Goal: Task Accomplishment & Management: Complete application form

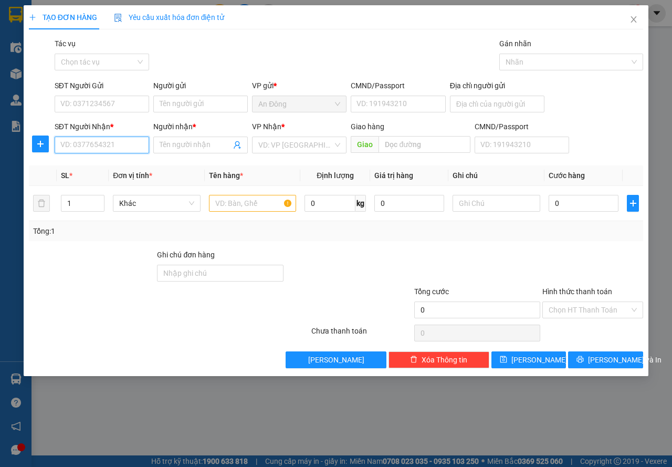
click at [113, 144] on input "SĐT Người Nhận *" at bounding box center [102, 144] width 94 height 17
click at [118, 163] on div "0986690193 - [GEOGRAPHIC_DATA]" at bounding box center [120, 166] width 118 height 12
type input "0986690193"
type input "[PERSON_NAME]"
type input "0986690193"
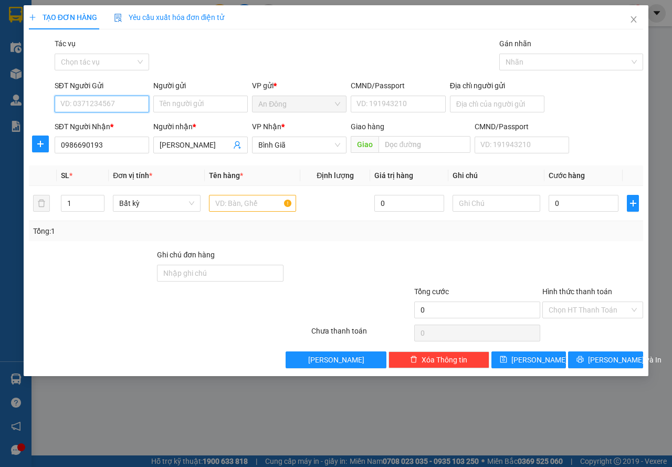
click at [114, 104] on input "SĐT Người Gửi" at bounding box center [102, 104] width 94 height 17
click at [107, 120] on div "0936606686 - sedan" at bounding box center [102, 125] width 82 height 12
type input "0936606686"
type input "sedan"
type input "030088001073"
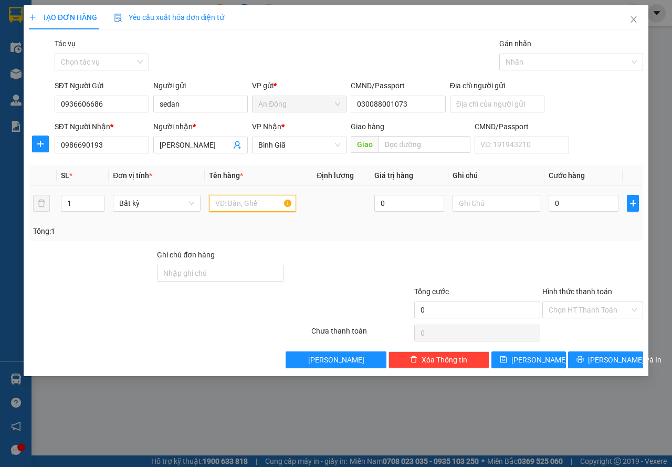
click at [234, 201] on input "text" at bounding box center [253, 203] width 88 height 17
type input "hop"
click at [576, 203] on input "0" at bounding box center [584, 203] width 70 height 17
type input "3"
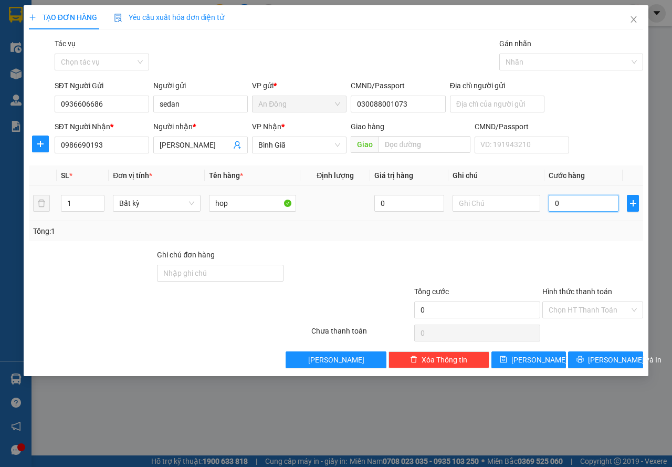
type input "3"
type input "30"
type input "30.000"
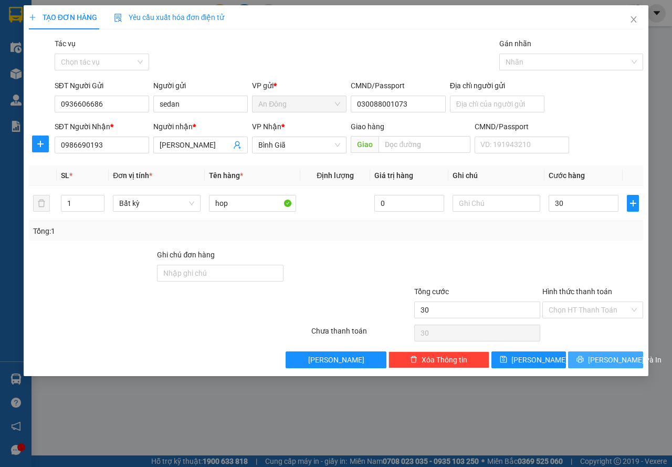
type input "30.000"
click at [601, 361] on span "[PERSON_NAME] và In" at bounding box center [624, 360] width 73 height 12
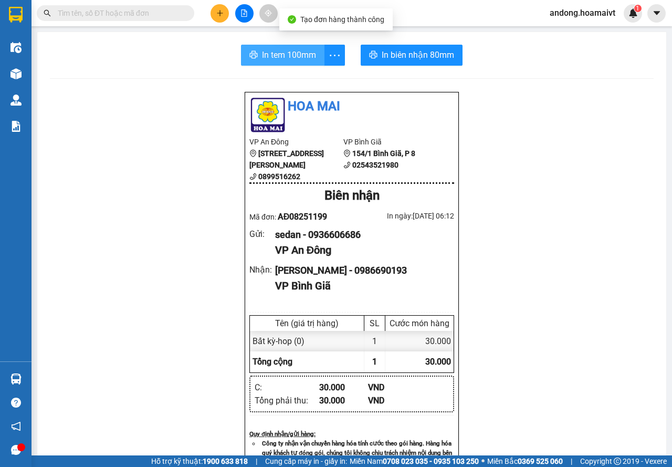
click at [287, 49] on span "In tem 100mm" at bounding box center [289, 54] width 54 height 13
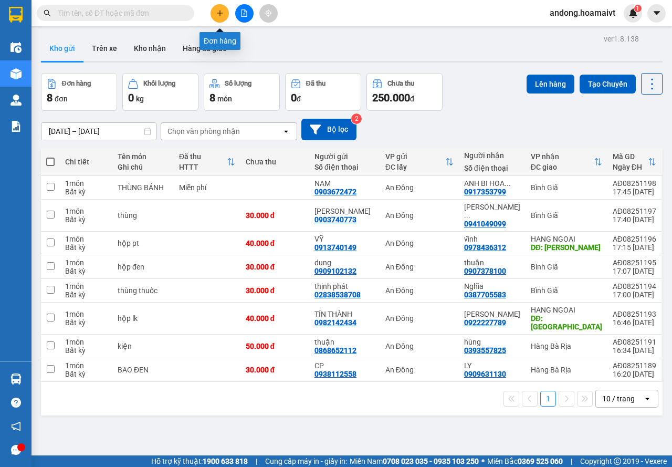
click at [222, 7] on button at bounding box center [220, 13] width 18 height 18
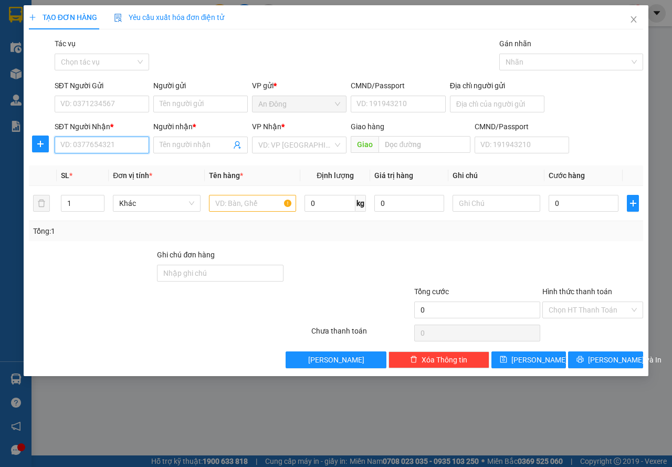
click at [100, 148] on input "SĐT Người Nhận *" at bounding box center [102, 144] width 94 height 17
type input "0921020789"
click at [108, 171] on div "0921020789 - PHƯỚC" at bounding box center [102, 166] width 82 height 12
type input "PHƯỚC"
type input "láng cát"
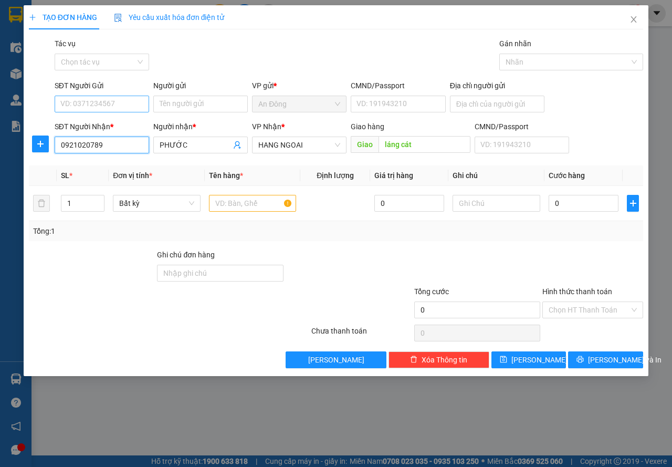
type input "0921020789"
click at [99, 105] on input "SĐT Người Gửi" at bounding box center [102, 104] width 94 height 17
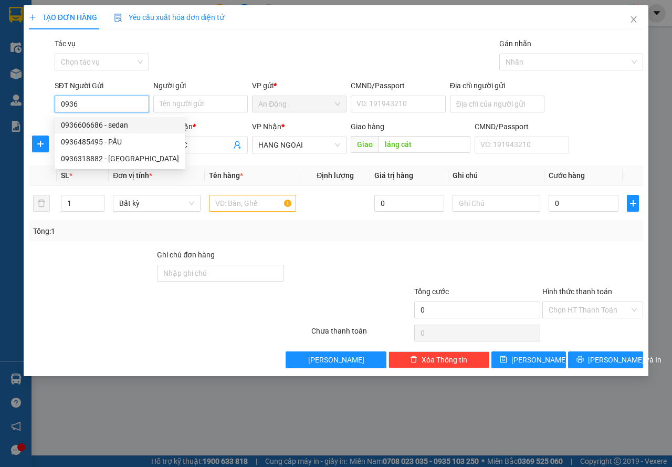
click at [121, 123] on div "0936606686 - sedan" at bounding box center [120, 125] width 118 height 12
type input "0936606686"
type input "sedan"
type input "030088001073"
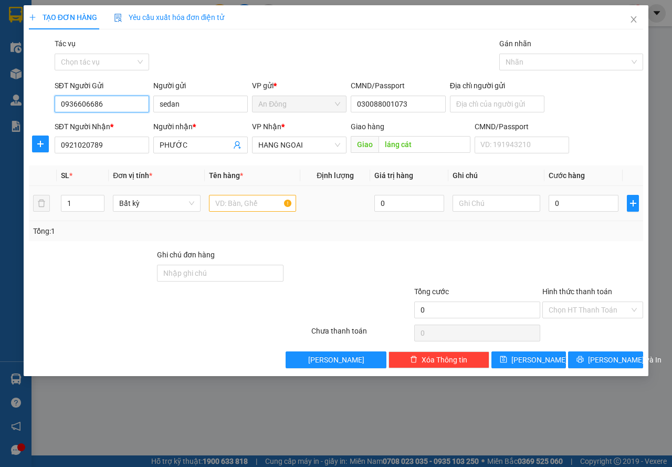
type input "0936606686"
click at [234, 204] on input "text" at bounding box center [253, 203] width 88 height 17
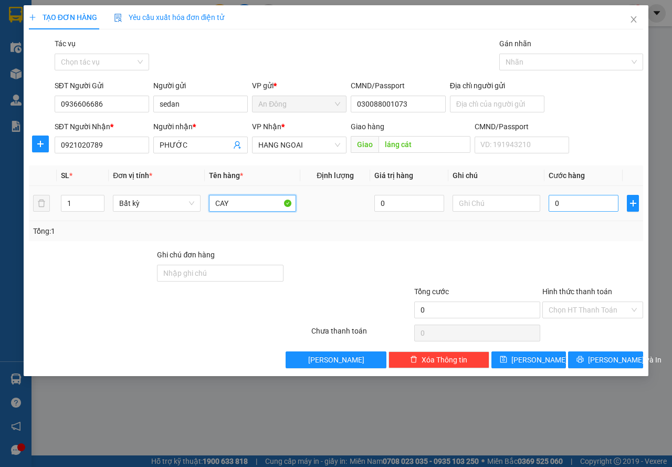
type input "CAY"
click at [584, 207] on input "0" at bounding box center [584, 203] width 70 height 17
type input "4"
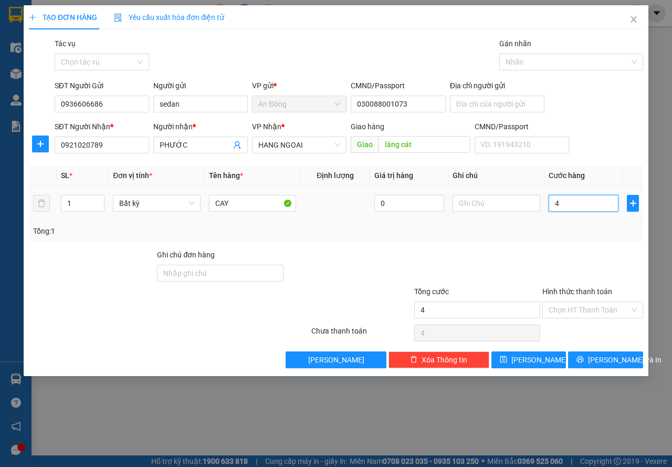
type input "40"
type input "40.000"
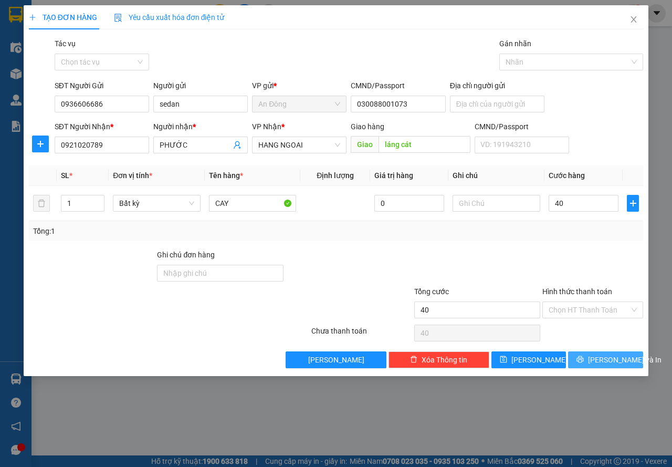
type input "40.000"
click at [599, 362] on span "[PERSON_NAME] và In" at bounding box center [624, 360] width 73 height 12
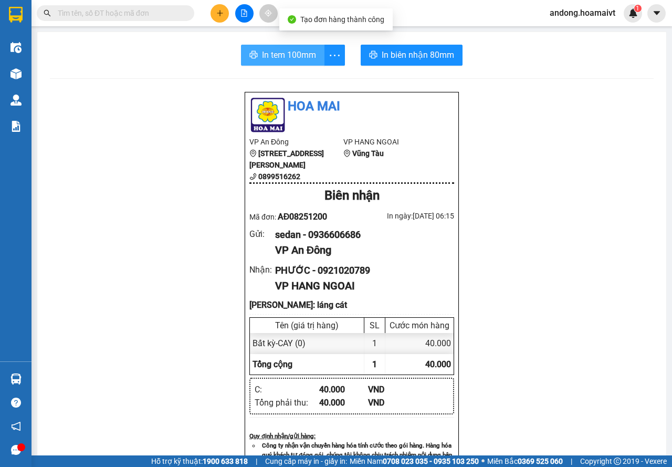
click at [294, 55] on span "In tem 100mm" at bounding box center [289, 54] width 54 height 13
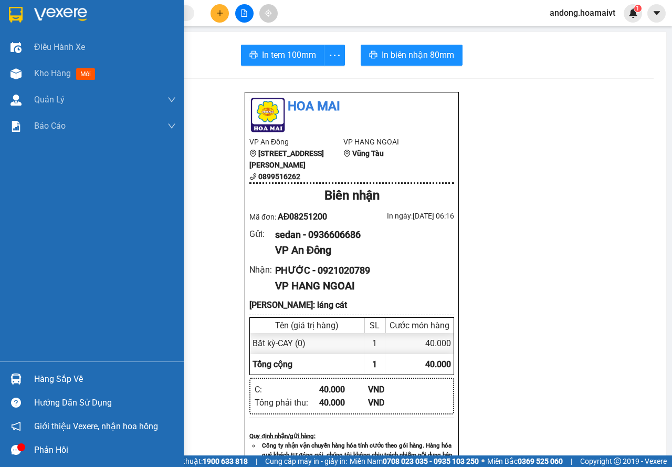
click at [23, 12] on img at bounding box center [16, 15] width 14 height 16
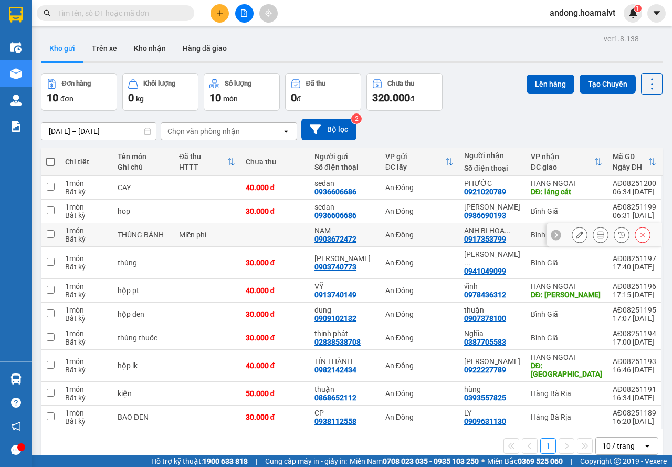
click at [614, 233] on button at bounding box center [621, 235] width 15 height 18
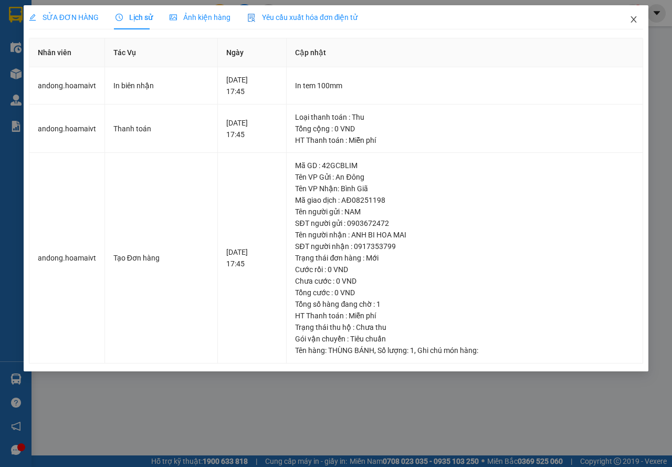
click at [634, 15] on span "Close" at bounding box center [633, 19] width 29 height 29
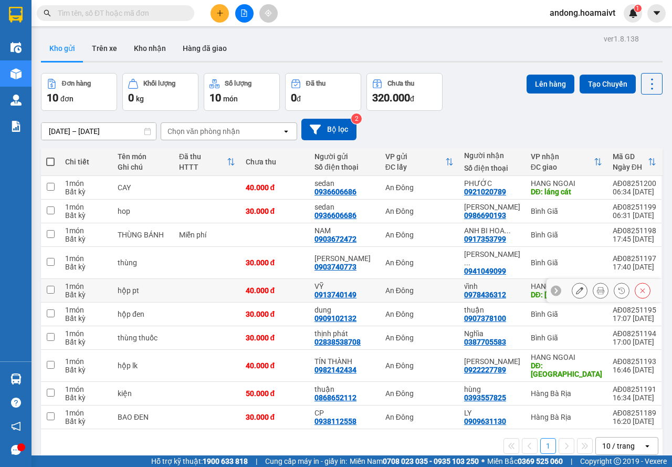
scroll to position [48, 0]
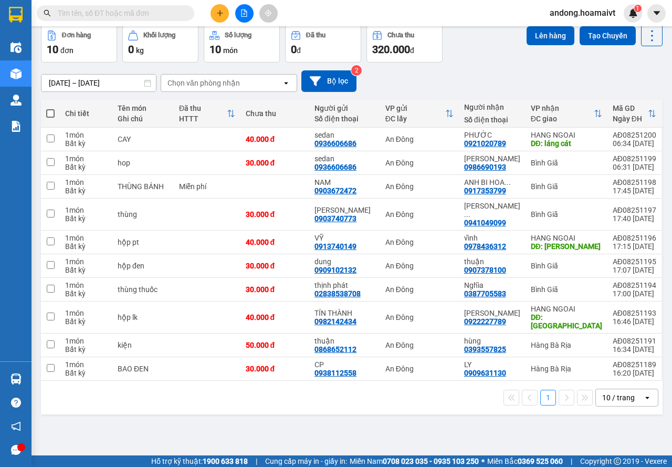
click at [179, 79] on div "Chọn văn phòng nhận" at bounding box center [203, 83] width 72 height 10
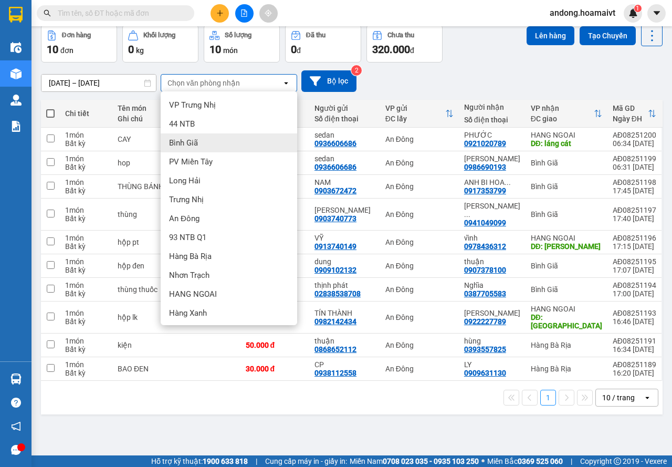
click at [213, 142] on div "Bình Giã" at bounding box center [229, 142] width 136 height 19
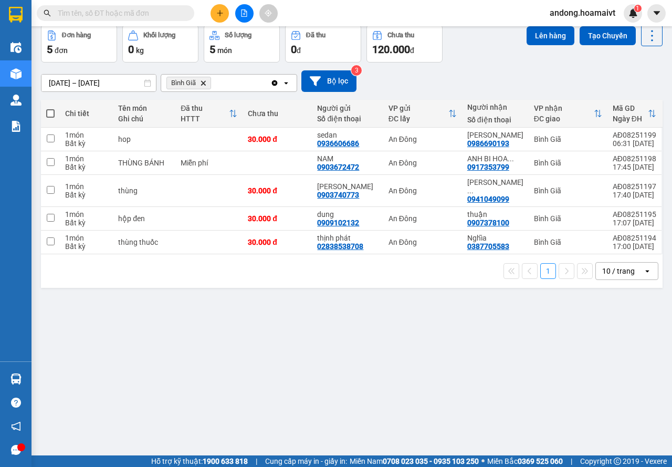
click at [204, 83] on icon "Bình Giã, close by backspace" at bounding box center [203, 82] width 5 height 5
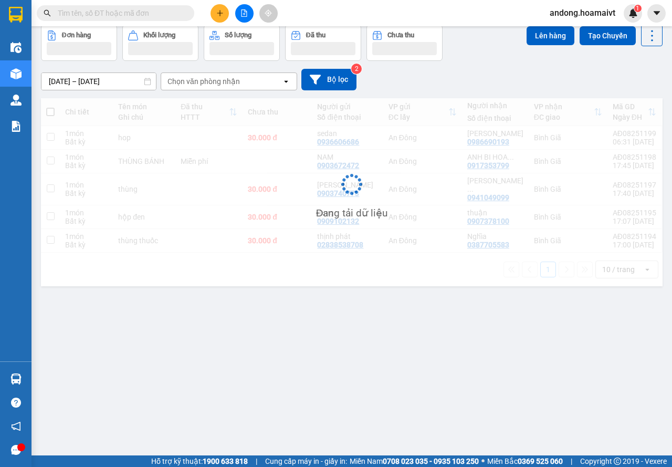
click at [210, 82] on div "Chọn văn phòng nhận" at bounding box center [203, 81] width 72 height 10
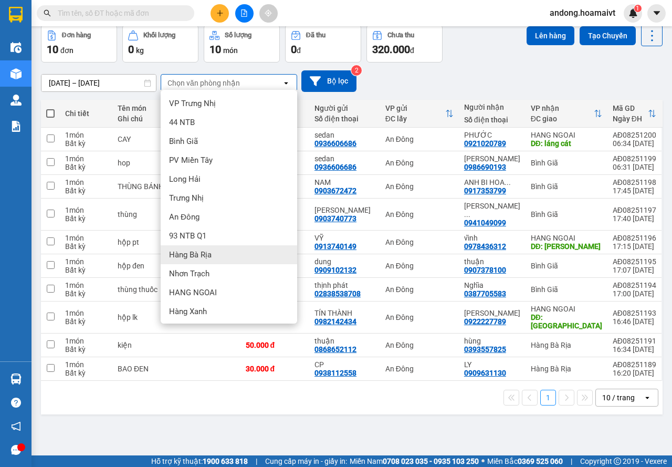
click at [204, 258] on span "Hàng Bà Rịa" at bounding box center [190, 254] width 43 height 10
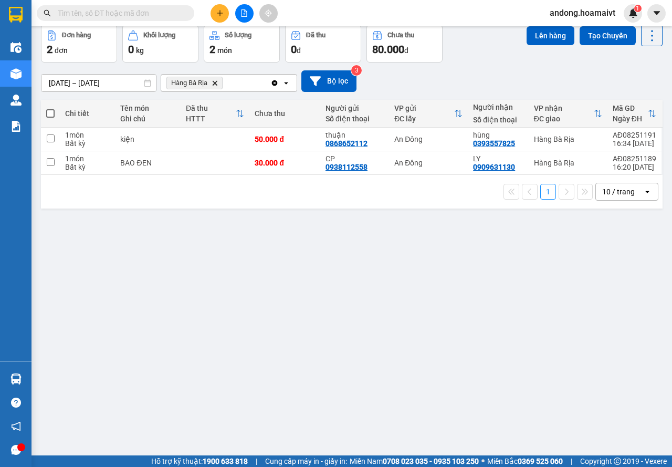
click at [214, 85] on icon "Hàng Bà Rịa, close by backspace" at bounding box center [215, 82] width 5 height 5
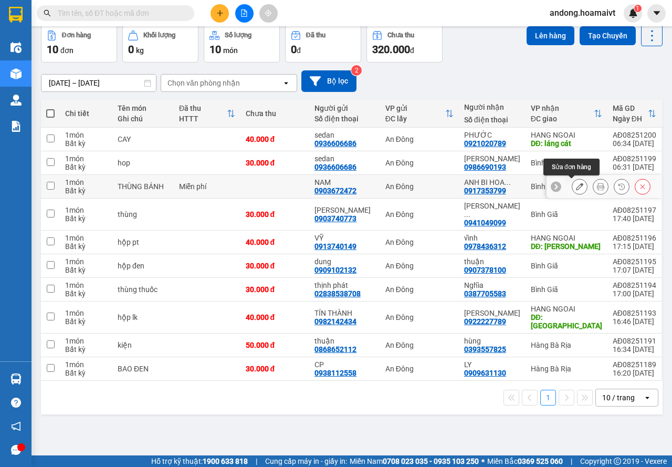
click at [576, 185] on icon at bounding box center [579, 186] width 7 height 7
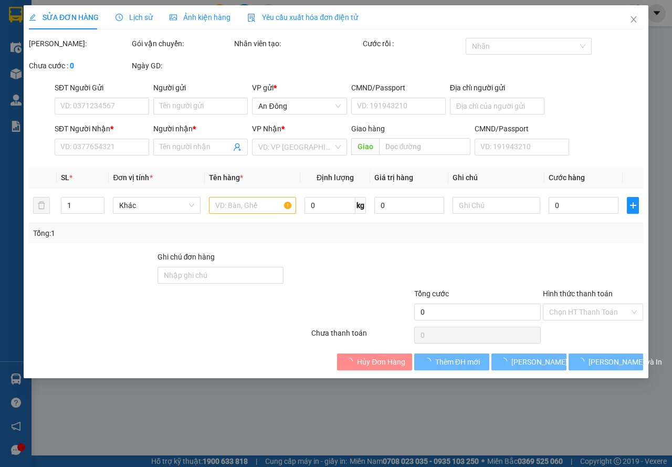
type input "0903672472"
type input "NAM"
type input "0917353799"
type input "ANH BI HOA MAI"
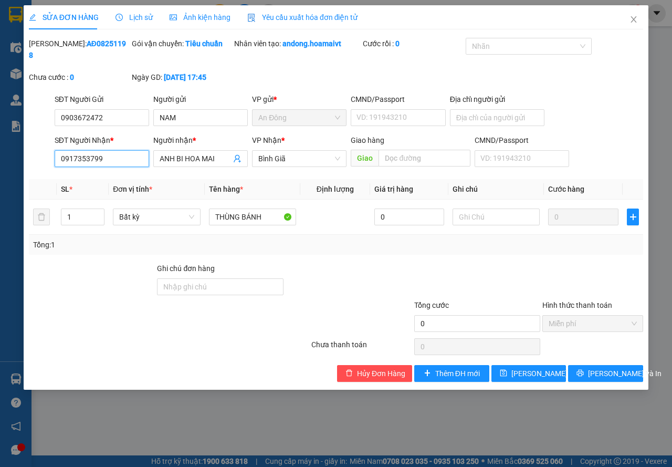
drag, startPoint x: 121, startPoint y: 154, endPoint x: 51, endPoint y: 153, distance: 70.4
click at [52, 153] on div "SĐT Người Nhận * 0917353799 0917353799" at bounding box center [101, 152] width 99 height 37
type input "0783523333"
drag, startPoint x: 220, startPoint y: 155, endPoint x: 125, endPoint y: 154, distance: 95.6
click at [125, 154] on div "SĐT Người Nhận * 0783523333 Người nhận * ANH BI HOA MAI ANH BI HOA MAI VP Nhận …" at bounding box center [348, 152] width 593 height 37
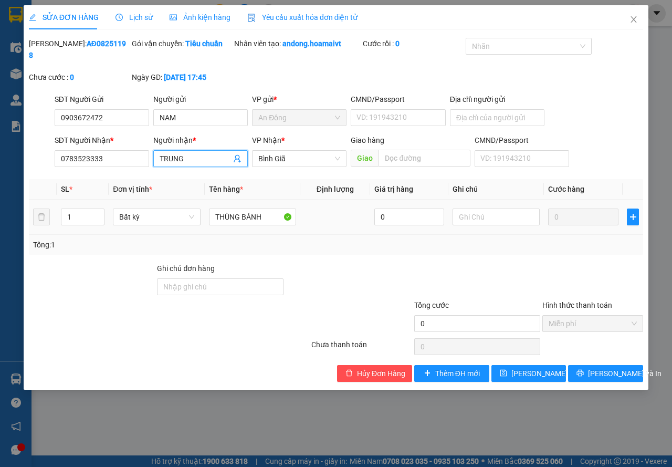
type input "TRUNG"
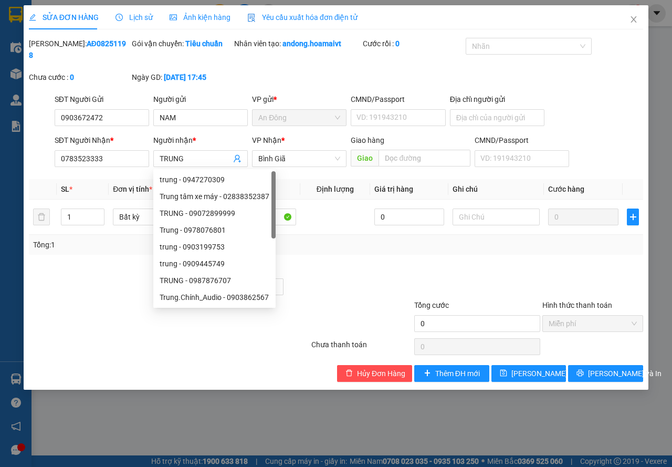
click at [316, 235] on div "Tổng: 1" at bounding box center [336, 245] width 614 height 20
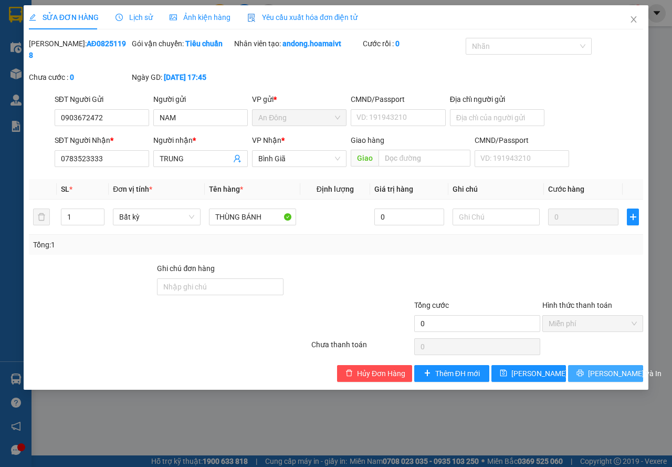
click at [589, 369] on button "[PERSON_NAME] và In" at bounding box center [605, 373] width 75 height 17
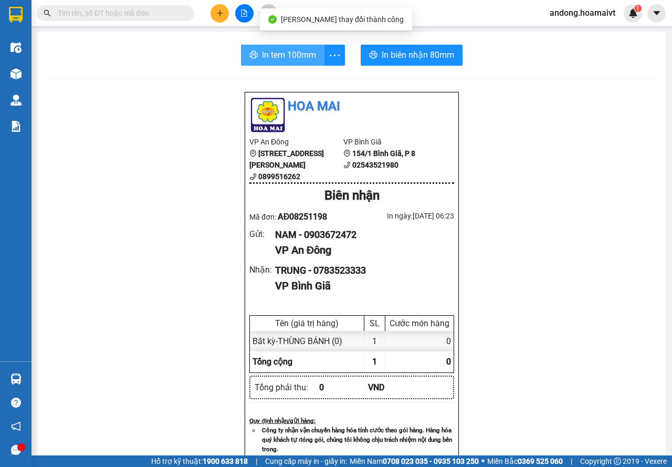
click at [257, 53] on button "In tem 100mm" at bounding box center [282, 55] width 83 height 21
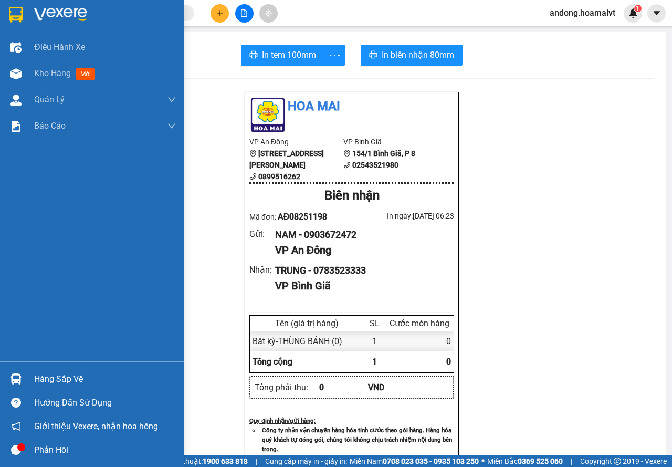
click at [40, 19] on img at bounding box center [60, 15] width 53 height 16
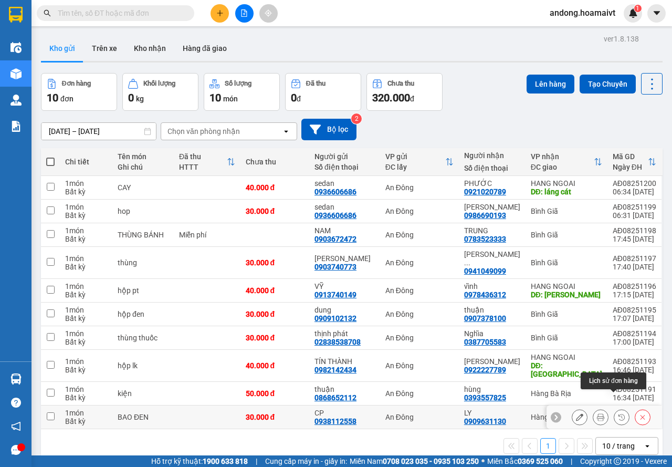
click at [618, 413] on icon at bounding box center [621, 416] width 7 height 7
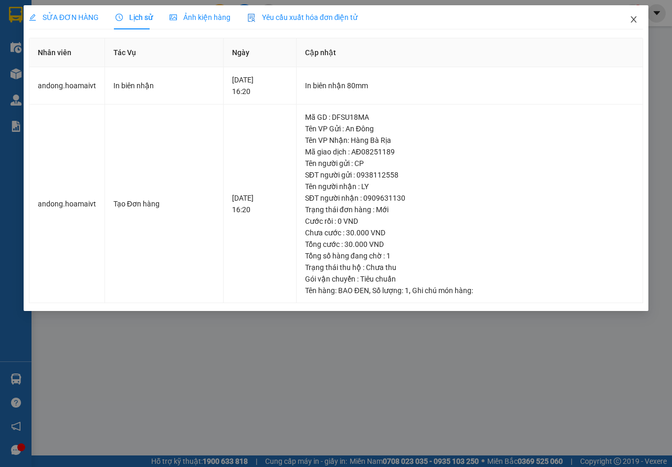
click at [634, 15] on span "Close" at bounding box center [633, 19] width 29 height 29
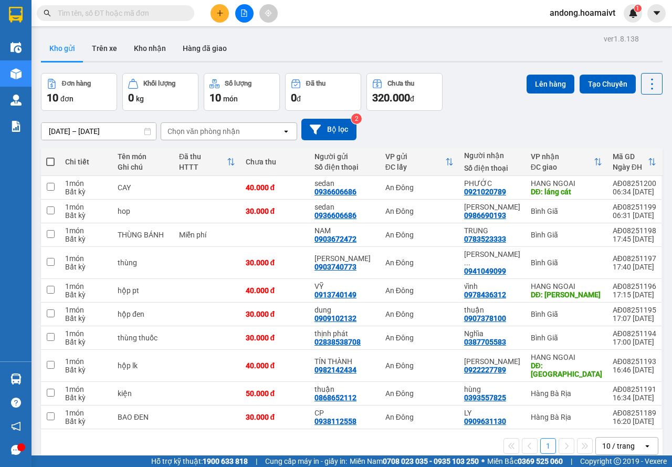
click at [240, 129] on div "Chọn văn phòng nhận" at bounding box center [221, 131] width 121 height 17
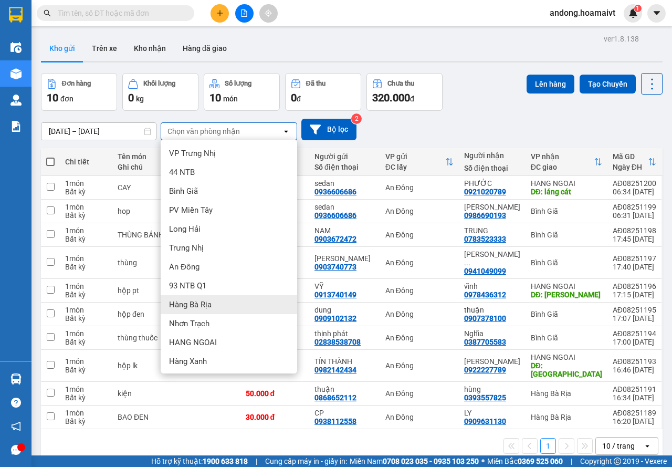
click at [203, 306] on span "Hàng Bà Rịa" at bounding box center [190, 304] width 43 height 10
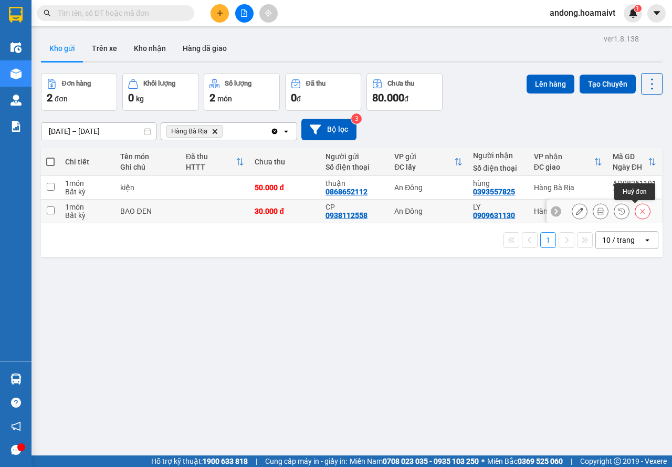
click at [640, 210] on icon at bounding box center [642, 211] width 5 height 5
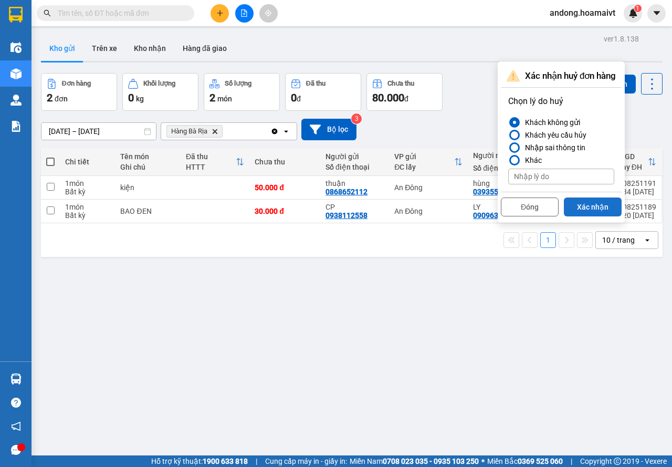
click at [576, 204] on button "Xác nhận" at bounding box center [593, 206] width 58 height 19
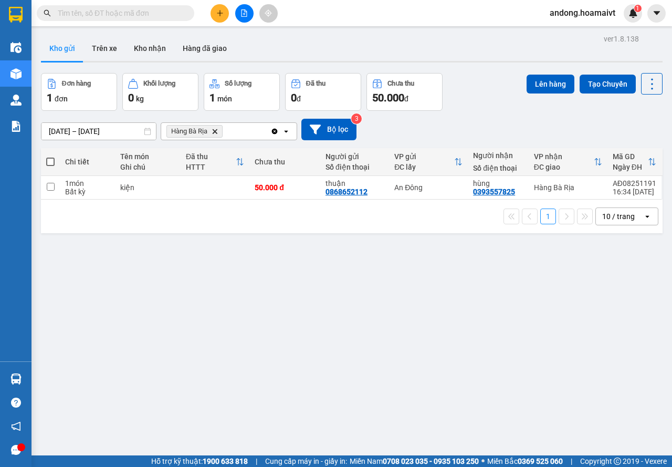
click at [218, 131] on icon "Delete" at bounding box center [215, 131] width 6 height 6
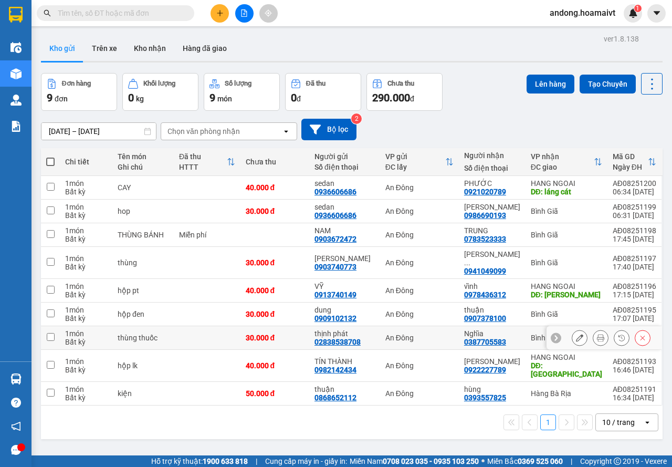
click at [425, 326] on td "An Đông" at bounding box center [419, 338] width 79 height 24
checkbox input "true"
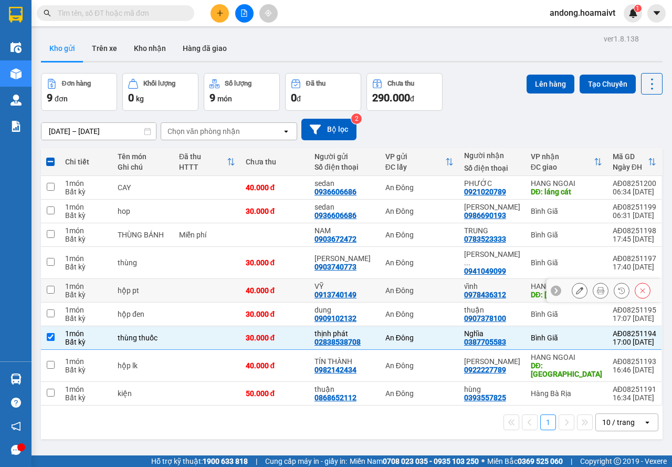
click at [443, 291] on td "An Đông" at bounding box center [419, 291] width 79 height 24
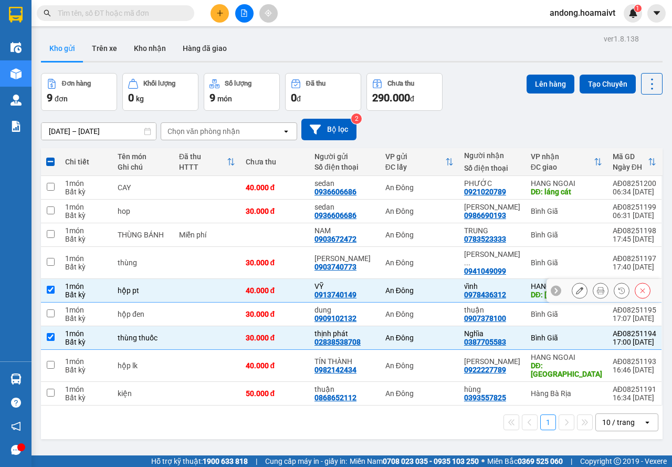
click at [441, 286] on div "An Đông" at bounding box center [419, 290] width 68 height 8
checkbox input "false"
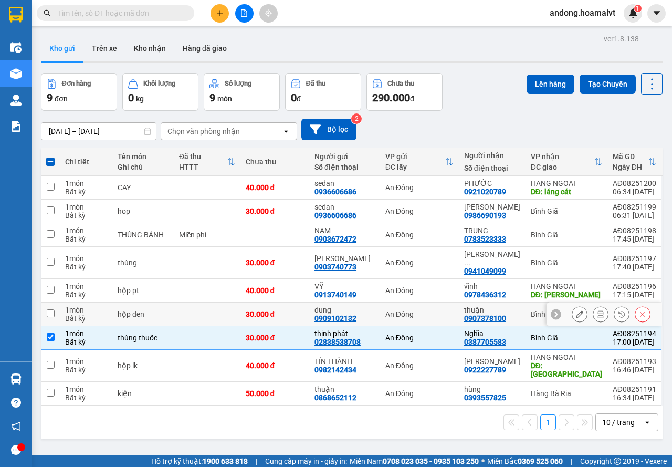
click at [448, 310] on div "An Đông" at bounding box center [419, 314] width 68 height 8
checkbox input "true"
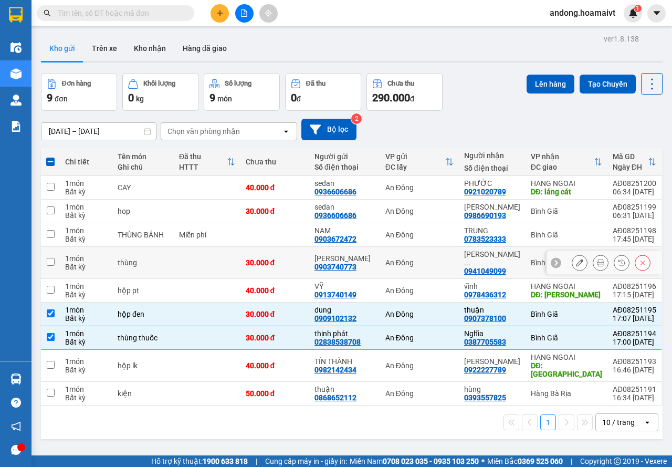
click at [459, 263] on td "An Đông" at bounding box center [419, 263] width 79 height 32
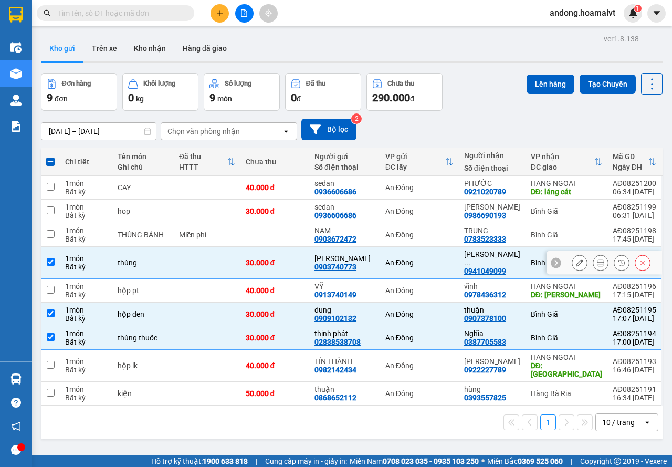
checkbox input "true"
click at [459, 234] on td "An Đông" at bounding box center [419, 235] width 79 height 24
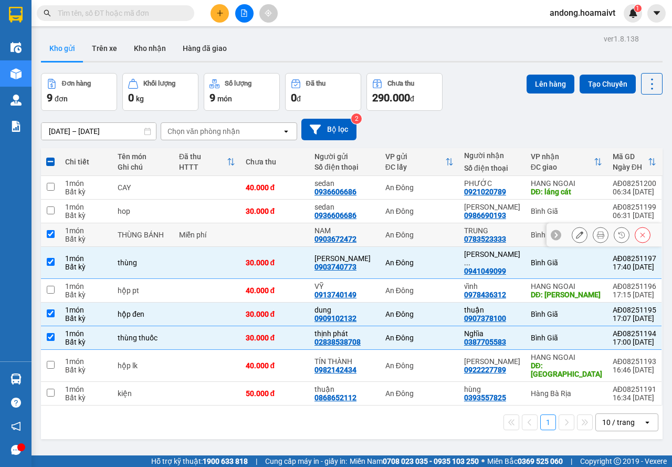
checkbox input "true"
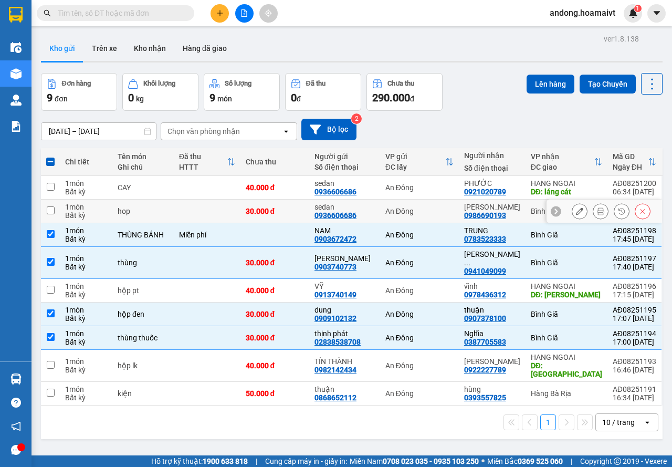
click at [459, 209] on td "An Đông" at bounding box center [419, 211] width 79 height 24
checkbox input "true"
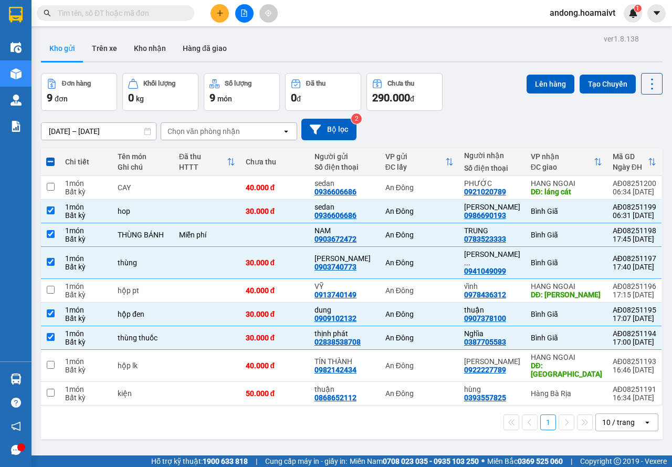
click at [549, 72] on div "ver 1.8.138 Kho gửi Trên xe Kho nhận Hàng đã giao Đơn hàng 9 đơn Khối lượng 0 k…" at bounding box center [352, 264] width 630 height 467
click at [538, 85] on button "Lên hàng" at bounding box center [551, 84] width 48 height 19
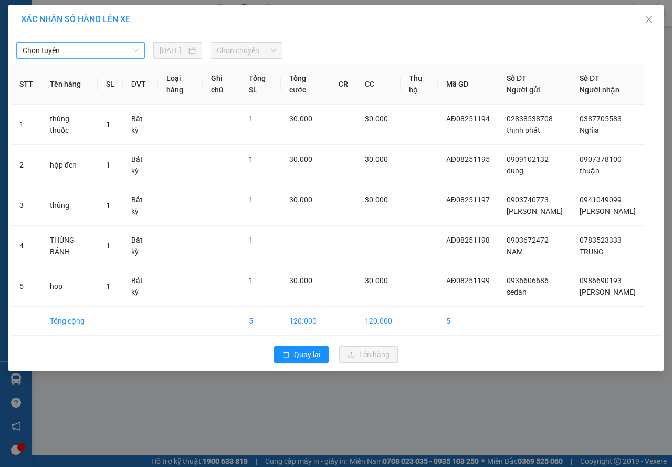
click at [55, 44] on span "Chọn tuyến" at bounding box center [81, 51] width 116 height 16
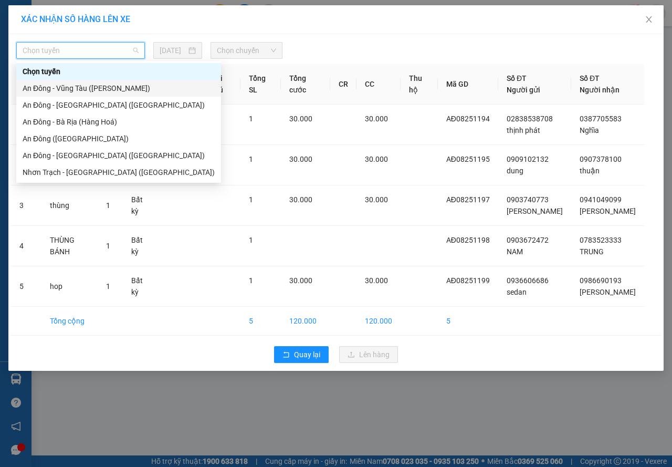
click at [83, 82] on div "An Đông - Vũng Tàu (Hàng Hoá)" at bounding box center [119, 88] width 192 height 12
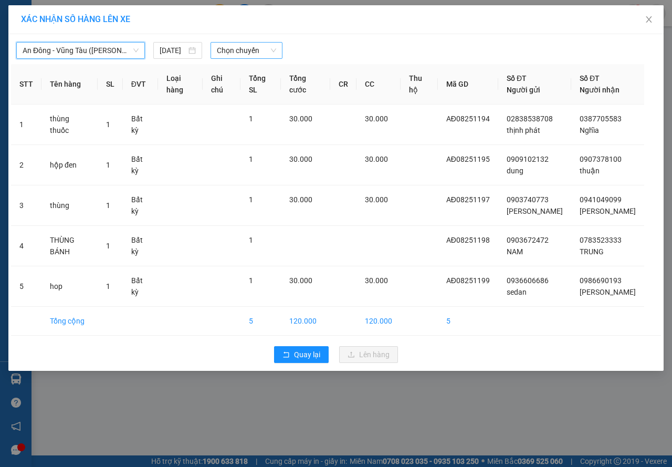
click at [235, 51] on span "Chọn chuyến" at bounding box center [246, 51] width 59 height 16
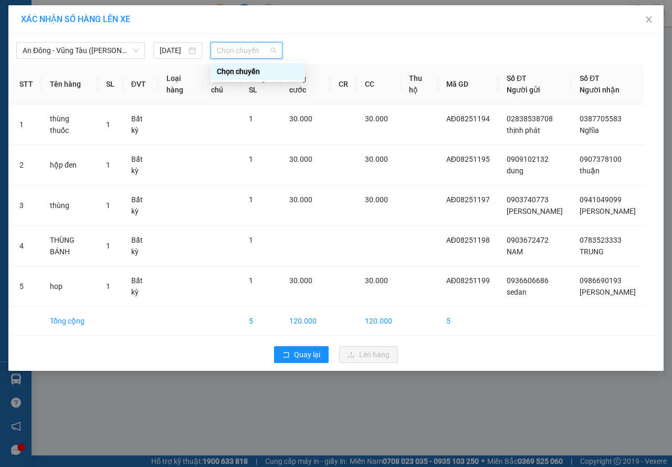
type input "1"
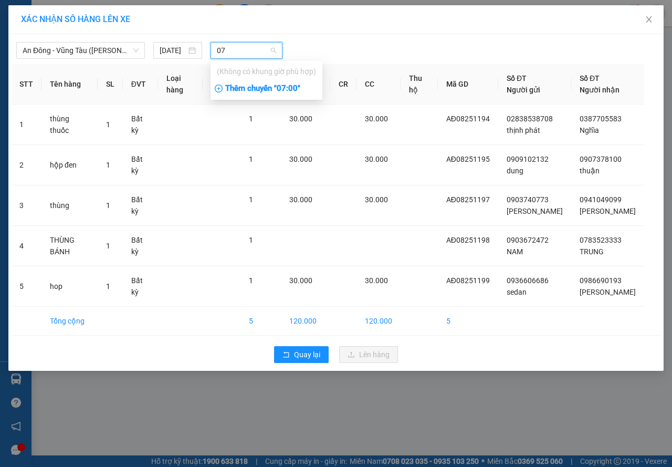
type input "07"
click at [235, 94] on div "Thêm chuyến " 07:00 "" at bounding box center [267, 89] width 112 height 18
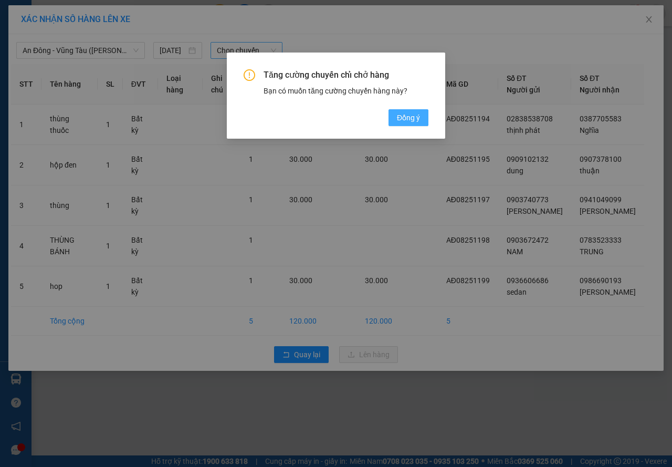
click at [407, 113] on span "Đồng ý" at bounding box center [408, 118] width 23 height 12
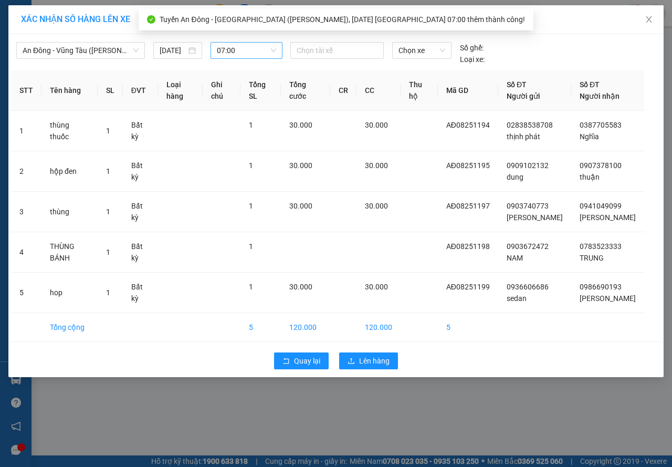
click at [303, 41] on div "An Đông - Vũng Tàu (Hàng Hoá) 15/08/2025 07:00 Chọn tài xế Chọn xe Số ghế: Lo…" at bounding box center [336, 51] width 650 height 28
click at [304, 47] on div at bounding box center [337, 50] width 88 height 13
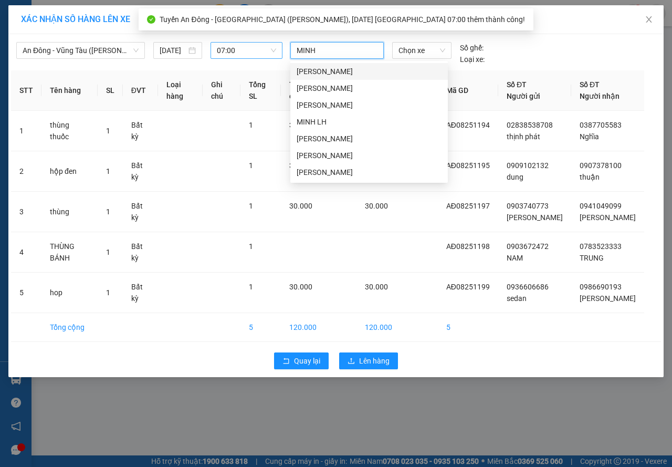
type input "MINH H"
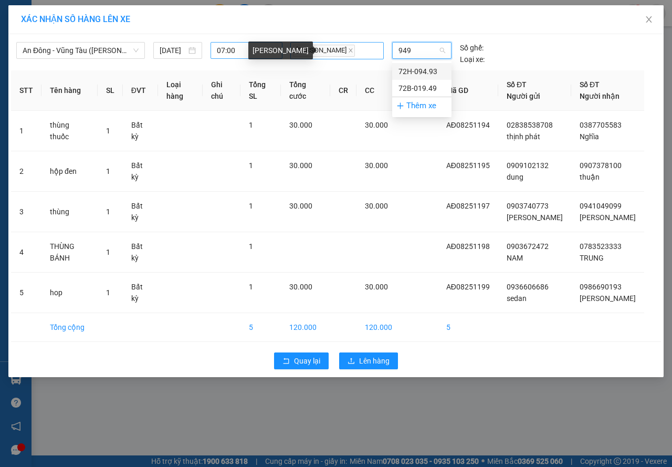
type input "9493"
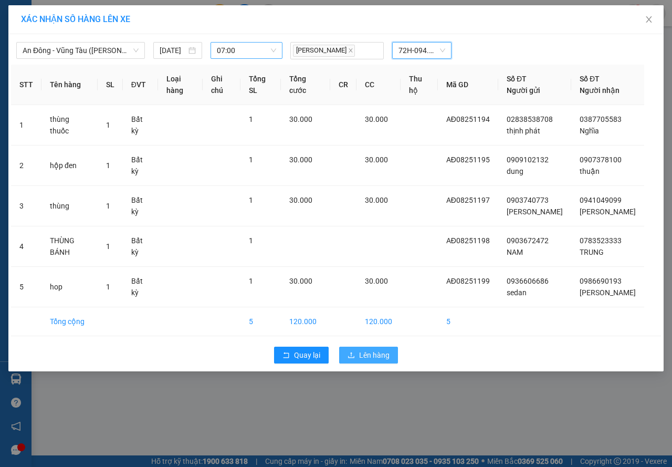
click at [371, 361] on span "Lên hàng" at bounding box center [374, 355] width 30 height 12
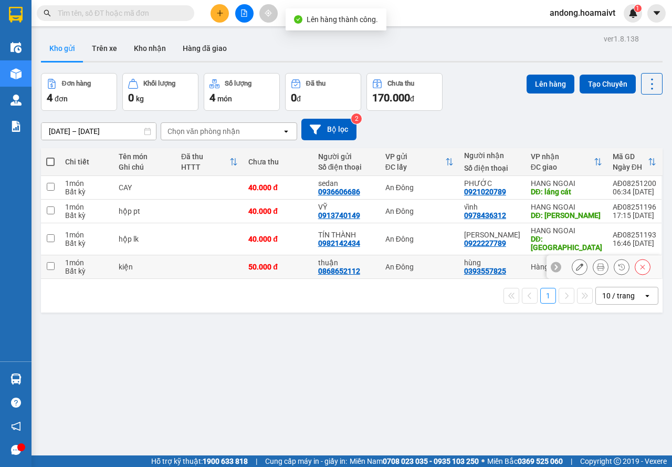
click at [432, 262] on div "An Đông" at bounding box center [419, 266] width 68 height 8
checkbox input "true"
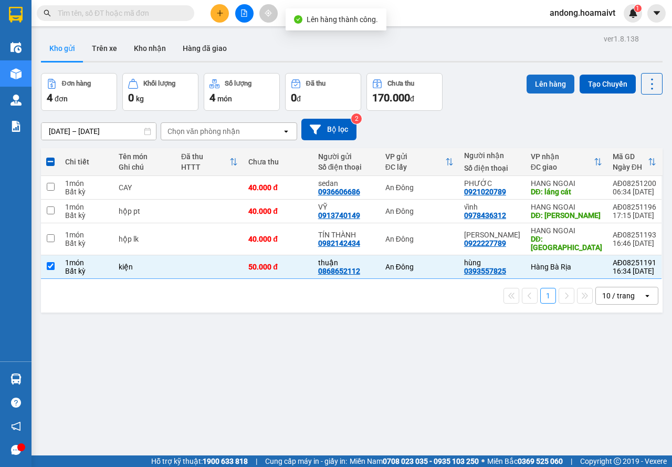
click at [542, 82] on button "Lên hàng" at bounding box center [551, 84] width 48 height 19
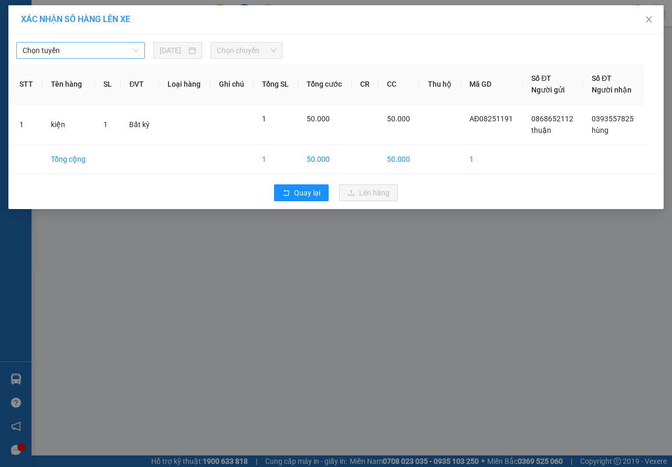
click at [113, 54] on span "Chọn tuyến" at bounding box center [81, 51] width 116 height 16
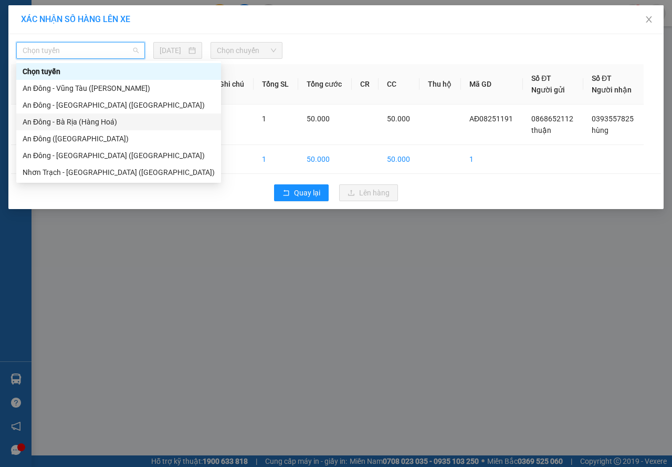
click at [94, 121] on div "An Đông - Bà Rịa (Hàng Hoá)" at bounding box center [119, 122] width 192 height 12
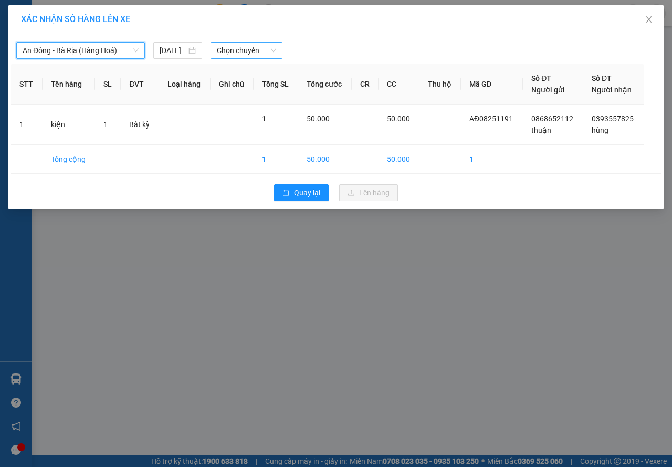
click at [230, 47] on span "Chọn chuyến" at bounding box center [246, 51] width 59 height 16
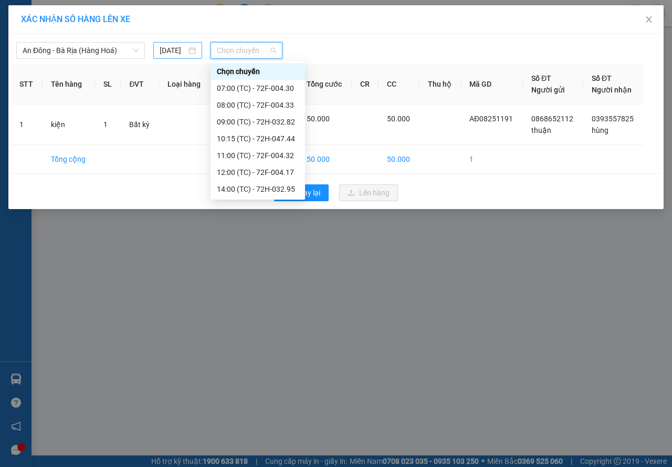
click at [175, 56] on div "14/08/2025" at bounding box center [177, 50] width 49 height 17
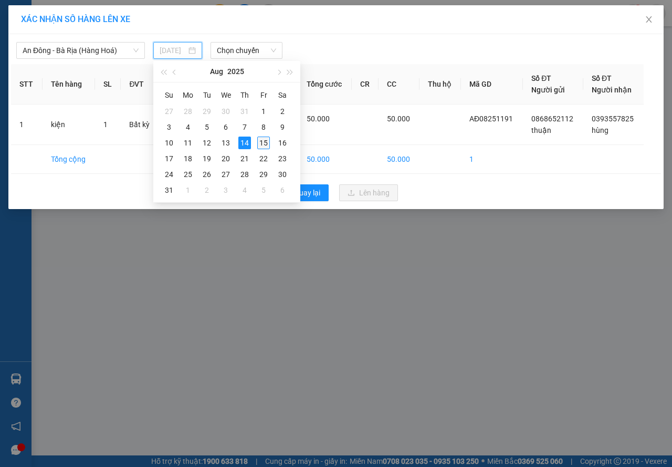
click at [262, 142] on div "15" at bounding box center [263, 142] width 13 height 13
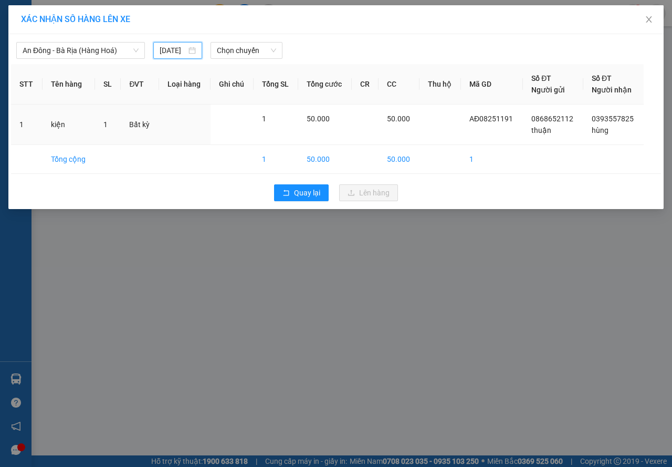
type input "[DATE]"
drag, startPoint x: 215, startPoint y: 41, endPoint x: 231, endPoint y: 54, distance: 20.3
click at [215, 43] on div "An Đông - Bà Rịa (Hàng Hoá) 15/08/2025 Chọn chuyến" at bounding box center [336, 48] width 650 height 22
click at [231, 54] on span "Chọn chuyến" at bounding box center [246, 51] width 59 height 16
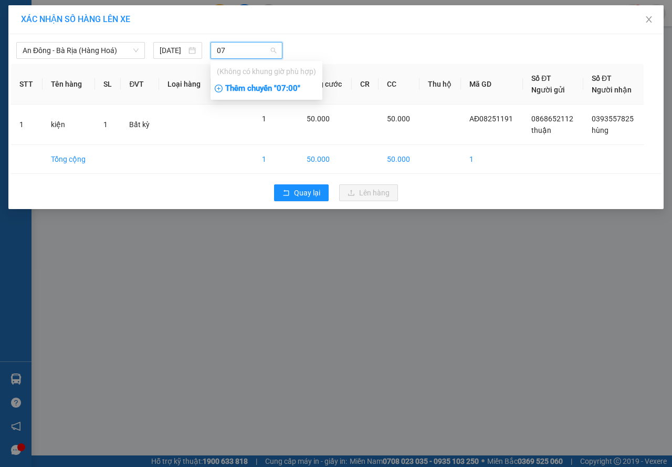
type input "07"
click at [235, 83] on div "Thêm chuyến " 07:00 "" at bounding box center [267, 89] width 112 height 18
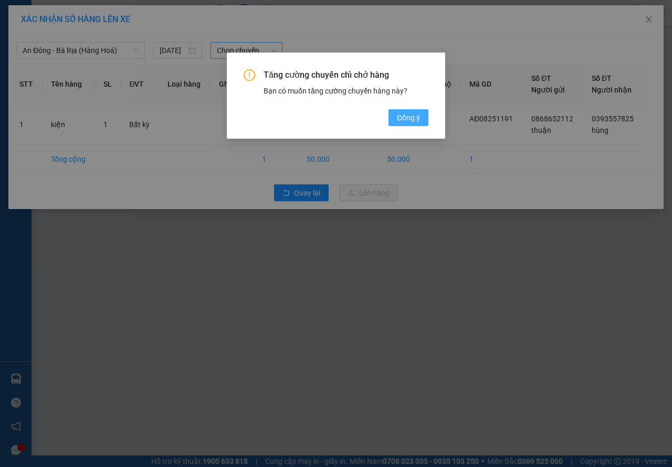
click at [412, 122] on span "Đồng ý" at bounding box center [408, 118] width 23 height 12
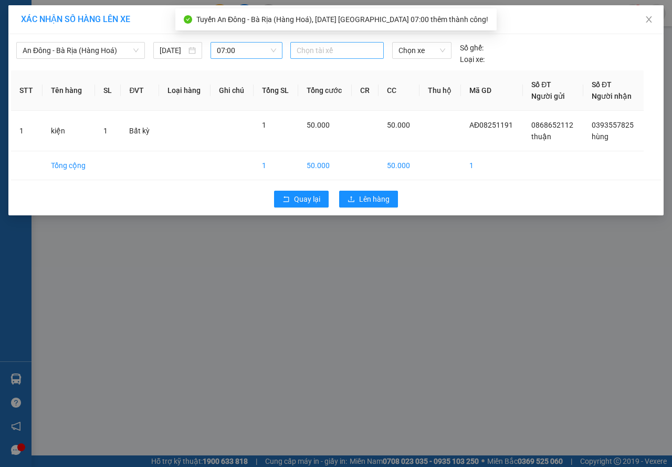
click at [346, 50] on div at bounding box center [337, 50] width 88 height 13
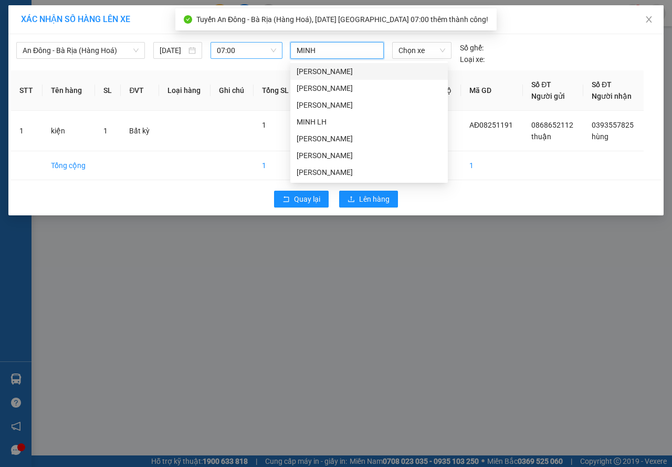
type input "MINH H"
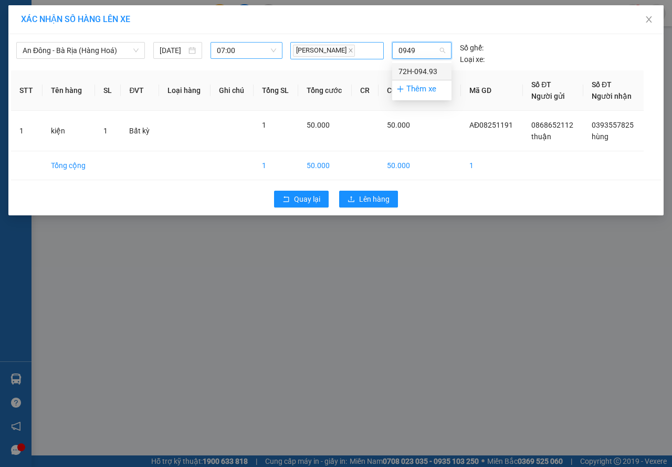
type input "09493"
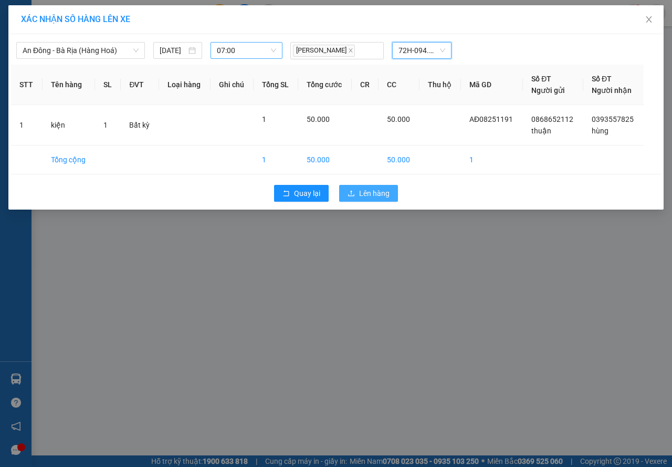
click at [344, 191] on button "Lên hàng" at bounding box center [368, 193] width 59 height 17
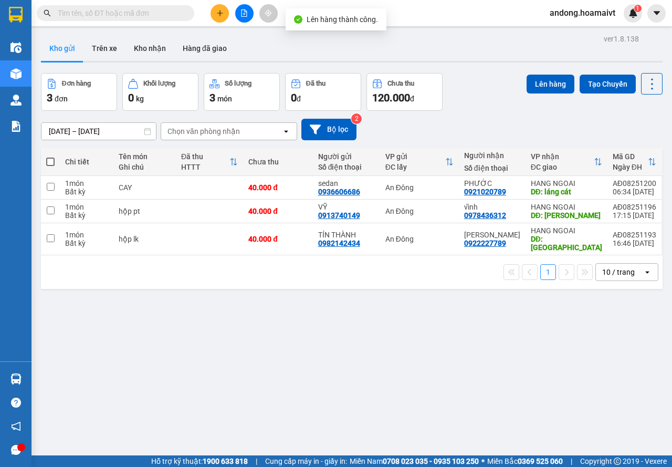
click at [333, 284] on div "ver 1.8.138 Kho gửi Trên xe Kho nhận Hàng đã giao Đơn hàng 3 đơn Khối lượng 0 k…" at bounding box center [352, 264] width 630 height 467
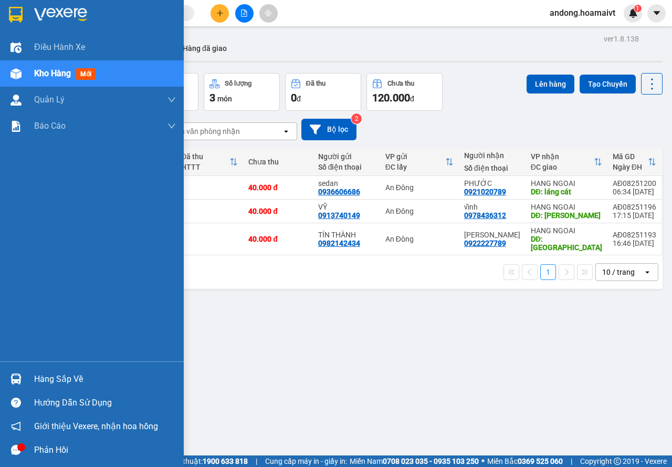
click at [44, 375] on div "Hàng sắp về" at bounding box center [105, 379] width 142 height 16
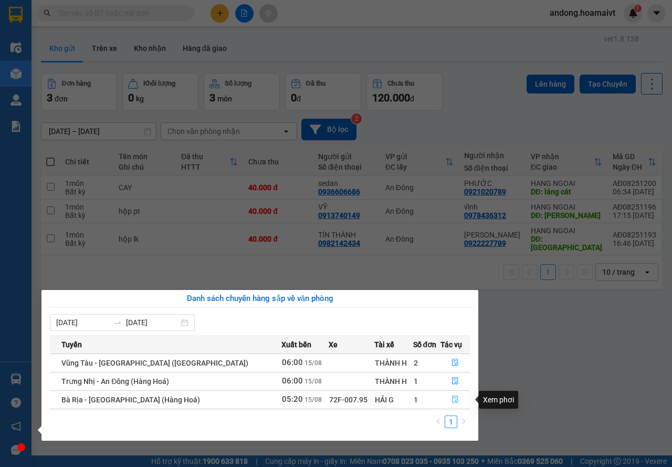
click at [452, 401] on icon "file-done" at bounding box center [454, 398] width 7 height 7
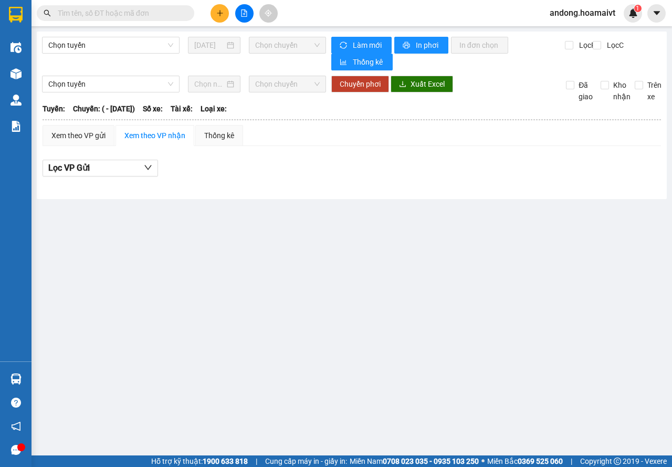
type input "[DATE]"
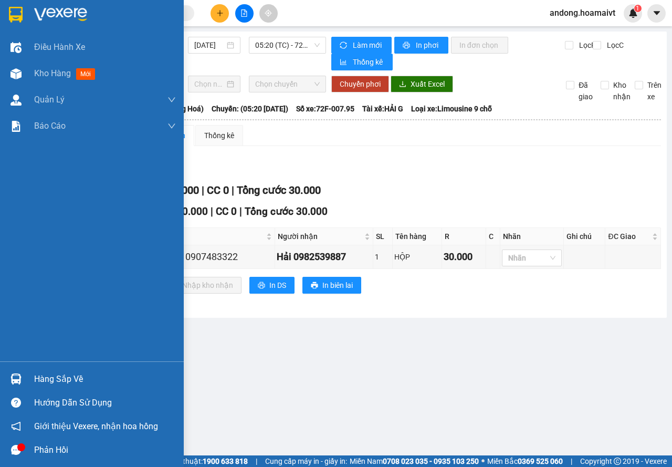
click at [23, 378] on div at bounding box center [16, 379] width 18 height 18
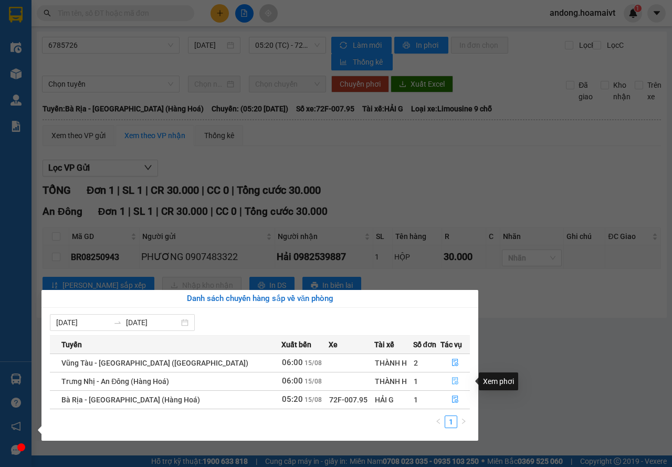
click at [458, 380] on button "button" at bounding box center [455, 381] width 28 height 17
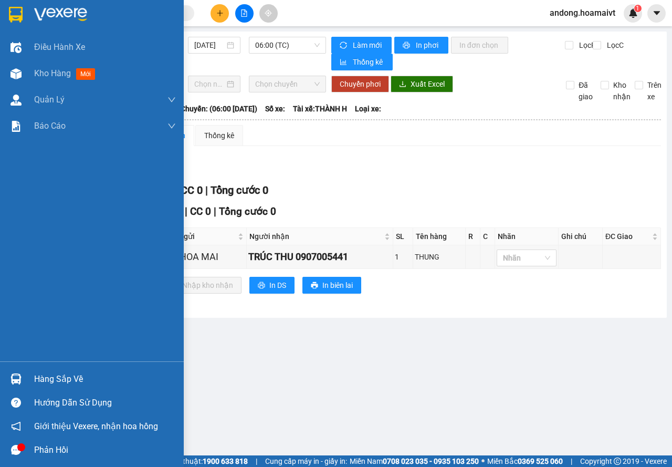
click at [13, 373] on img at bounding box center [15, 378] width 11 height 11
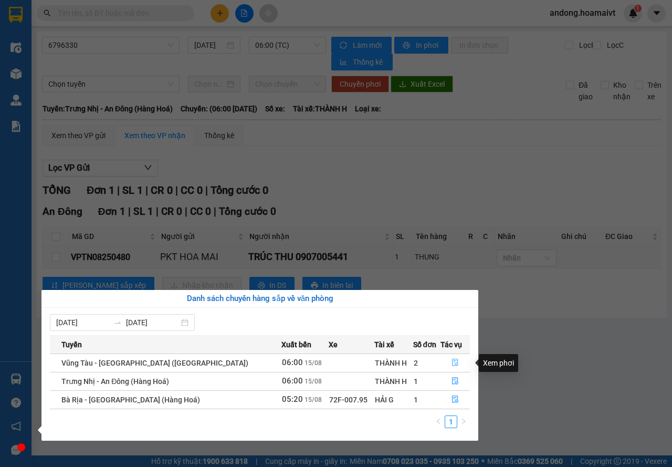
click at [447, 356] on button "button" at bounding box center [455, 362] width 28 height 17
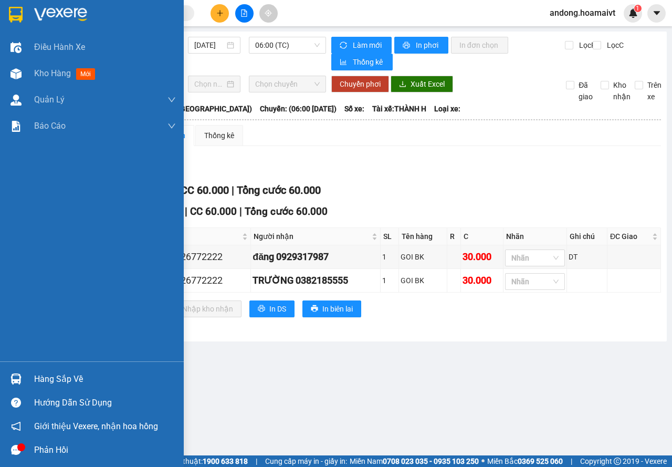
click at [27, 370] on div "Hàng sắp về" at bounding box center [92, 379] width 184 height 24
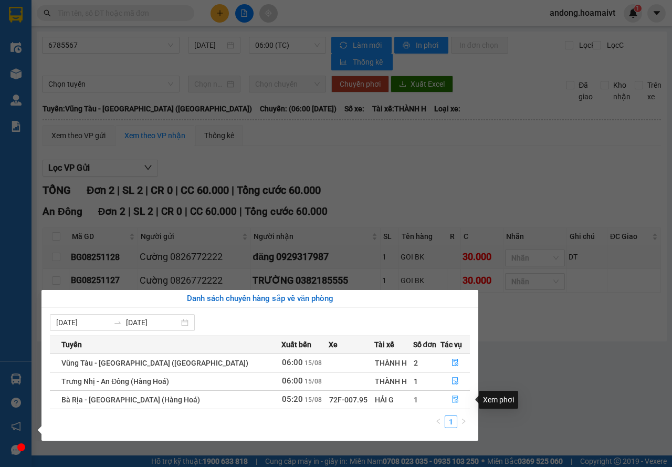
click at [457, 398] on button "button" at bounding box center [455, 399] width 28 height 17
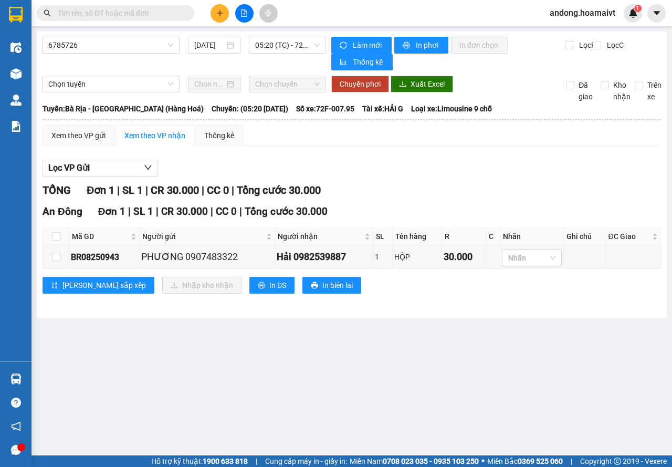
click at [437, 402] on main "6785726 15/08/2025 05:20 (TC) - 72F-007.95 Làm mới In phơi In đơn chọn Thống kê…" at bounding box center [336, 227] width 672 height 455
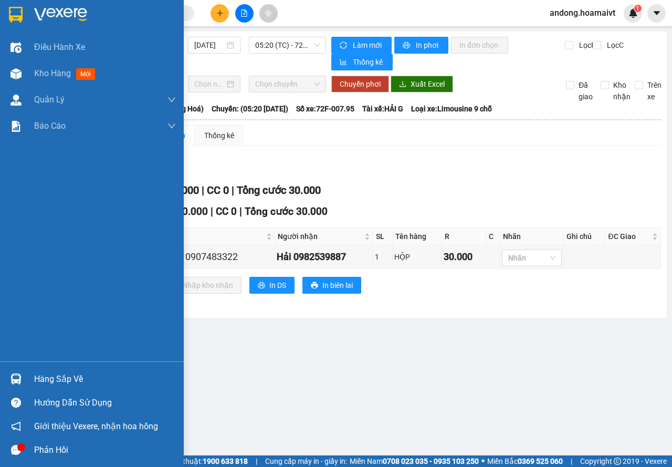
click at [36, 22] on img at bounding box center [60, 15] width 53 height 16
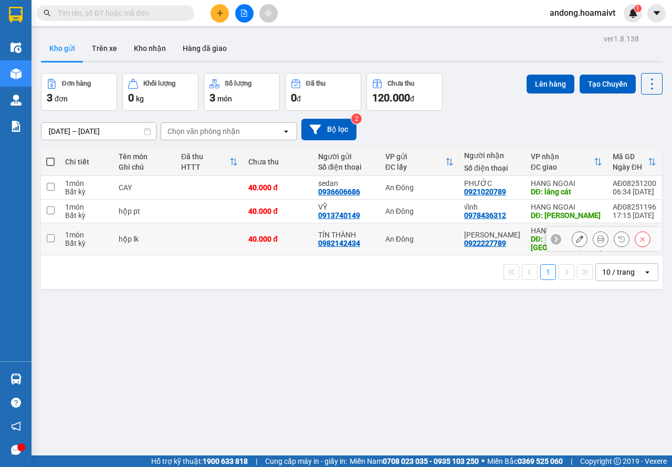
click at [419, 235] on div "An Đông" at bounding box center [419, 239] width 68 height 8
checkbox input "true"
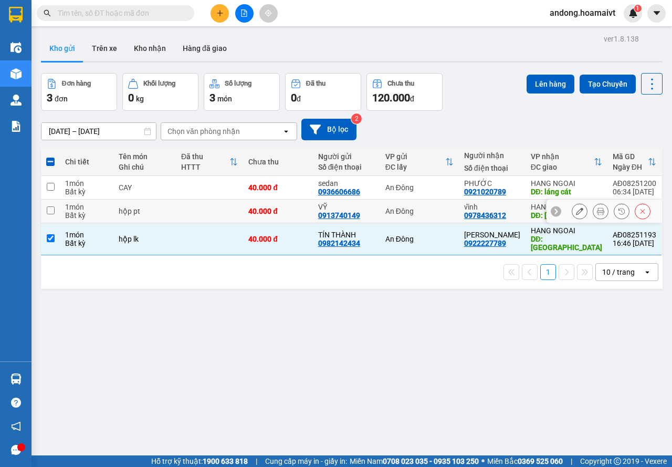
click at [407, 209] on div "An Đông" at bounding box center [419, 211] width 68 height 8
checkbox input "true"
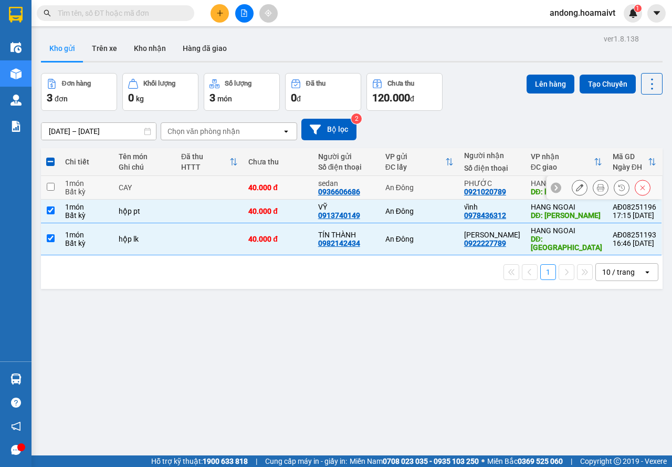
click at [405, 191] on div "An Đông" at bounding box center [419, 187] width 68 height 8
checkbox input "true"
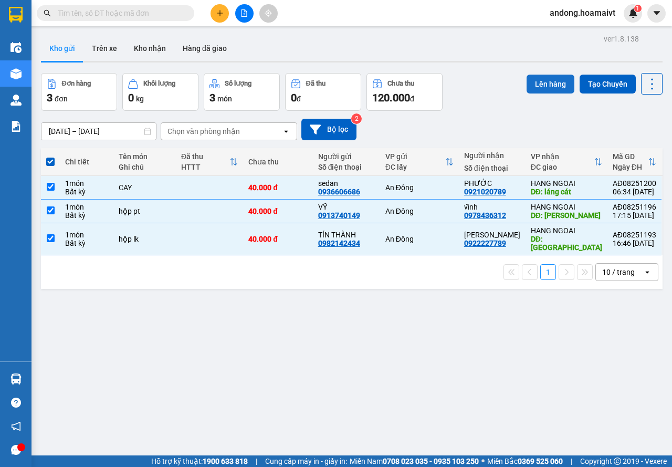
click at [543, 91] on button "Lên hàng" at bounding box center [551, 84] width 48 height 19
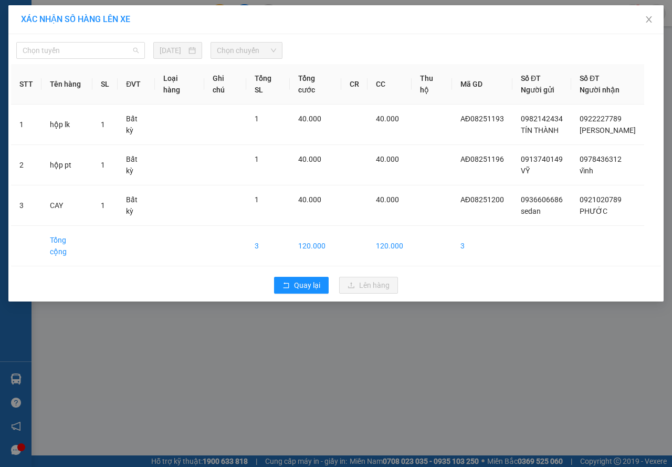
drag, startPoint x: 135, startPoint y: 57, endPoint x: 128, endPoint y: 59, distance: 7.8
click at [133, 57] on span "Chọn tuyến" at bounding box center [81, 51] width 116 height 16
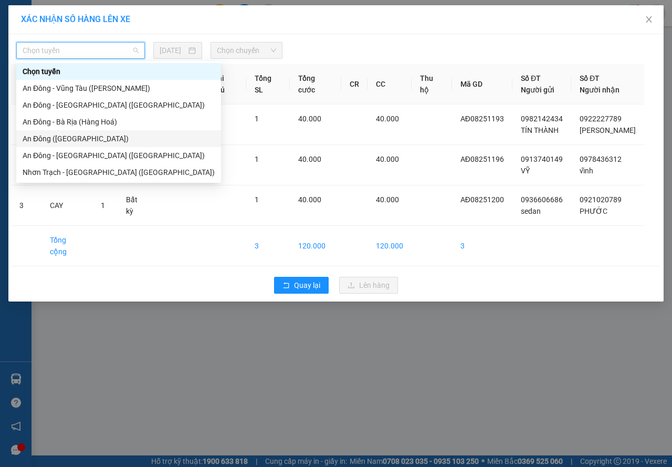
click at [71, 132] on div "An Đông (Hàng Ngoài)" at bounding box center [118, 138] width 205 height 17
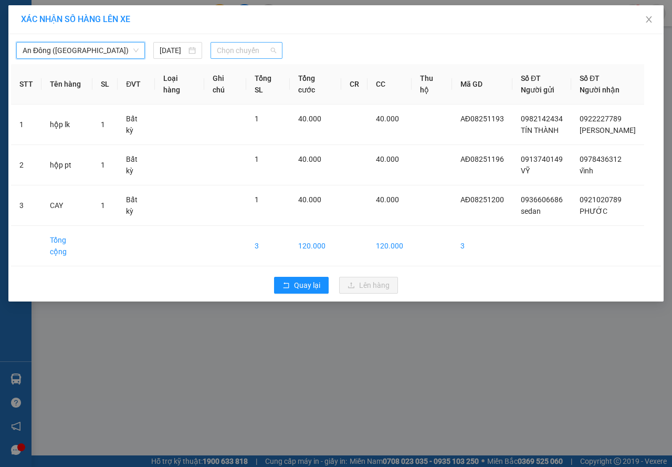
click at [242, 49] on span "Chọn chuyến" at bounding box center [246, 51] width 59 height 16
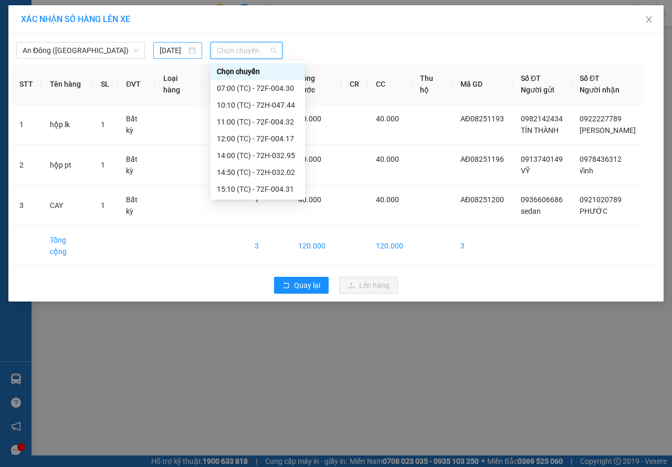
click at [177, 57] on div "14/08/2025" at bounding box center [177, 50] width 49 height 17
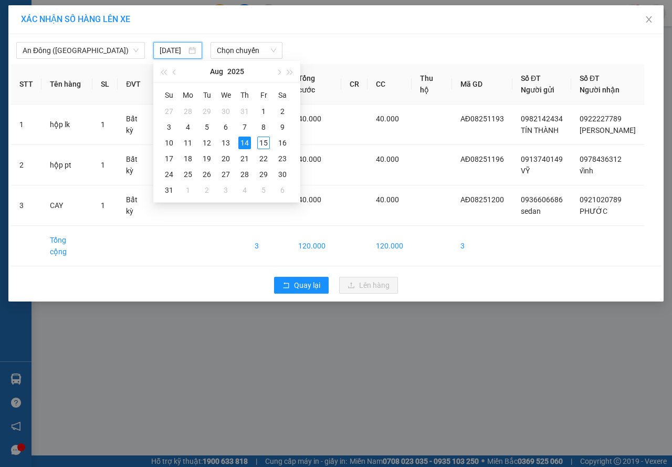
click at [178, 54] on input "14/08/2025" at bounding box center [173, 51] width 27 height 12
click at [266, 146] on div "15" at bounding box center [263, 142] width 13 height 13
type input "[DATE]"
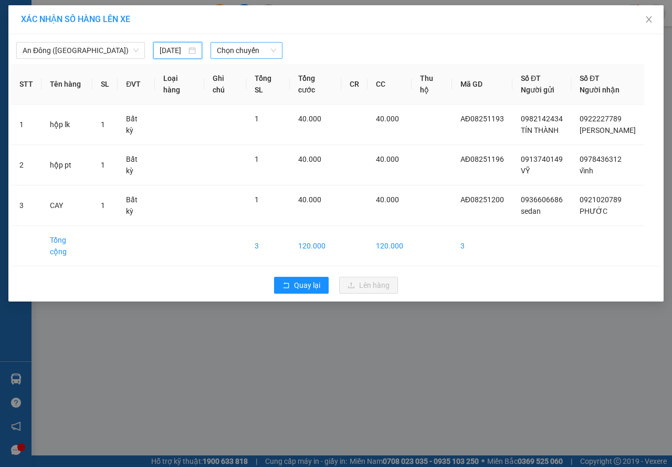
drag, startPoint x: 246, startPoint y: 39, endPoint x: 246, endPoint y: 57, distance: 17.8
click at [246, 50] on div "An Đông (Hàng Ngoài) 15/08/2025 Chọn chuyến" at bounding box center [336, 48] width 650 height 22
click at [246, 57] on span "Chọn chuyến" at bounding box center [246, 51] width 59 height 16
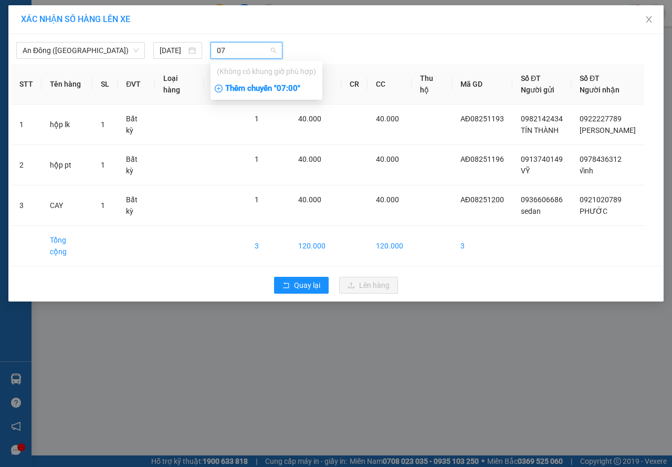
type input "07"
click at [252, 87] on div "Thêm chuyến " 07:00 "" at bounding box center [267, 89] width 112 height 18
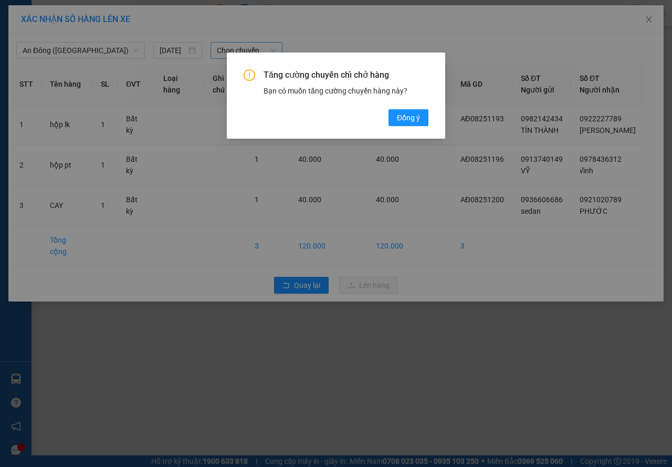
click at [397, 109] on div "Tăng cường chuyến chỉ chở hàng Bạn có muốn tăng cường chuyến hàng này? Đồng ý" at bounding box center [336, 97] width 185 height 57
click at [397, 112] on span "Đồng ý" at bounding box center [408, 118] width 23 height 12
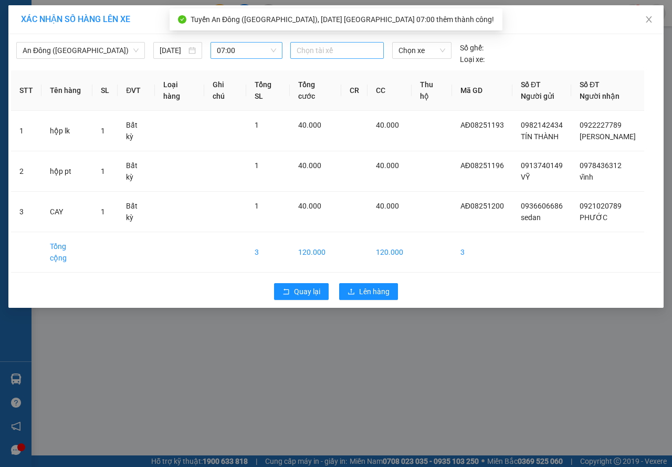
click at [308, 46] on div at bounding box center [337, 50] width 88 height 13
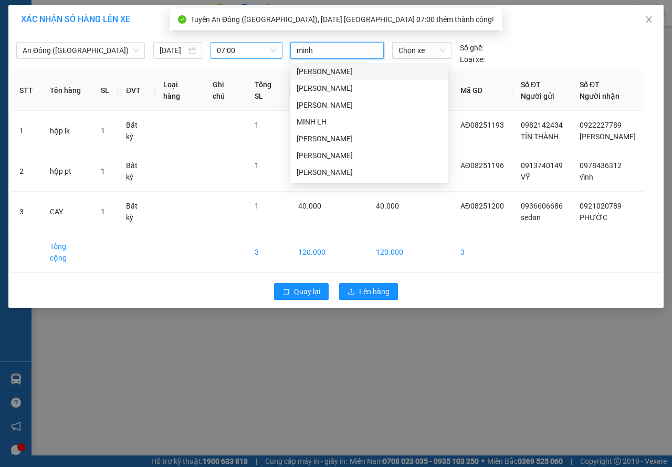
type input "minh h"
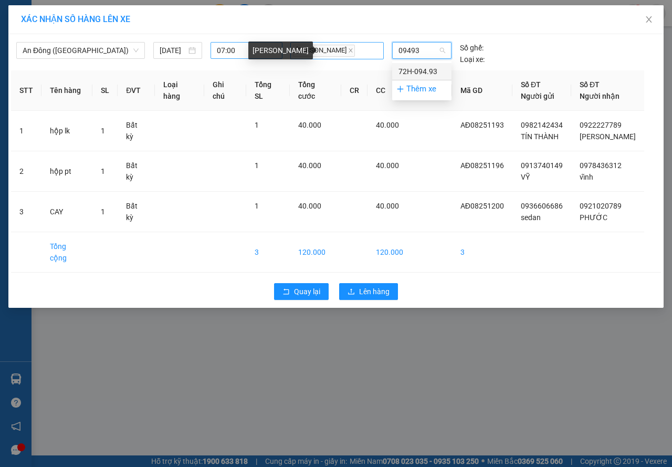
type input "09493."
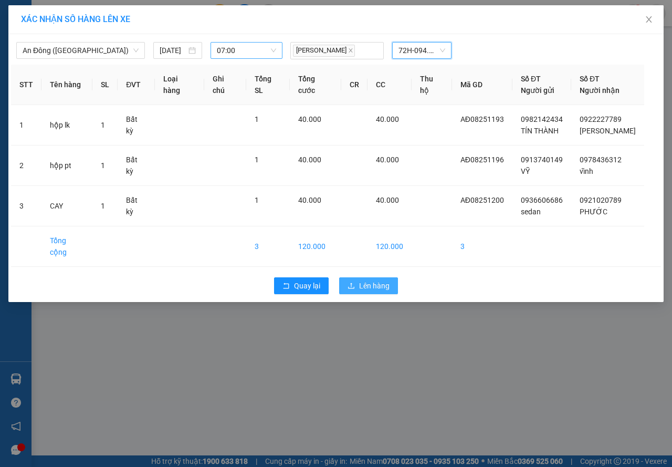
click at [388, 282] on button "Lên hàng" at bounding box center [368, 285] width 59 height 17
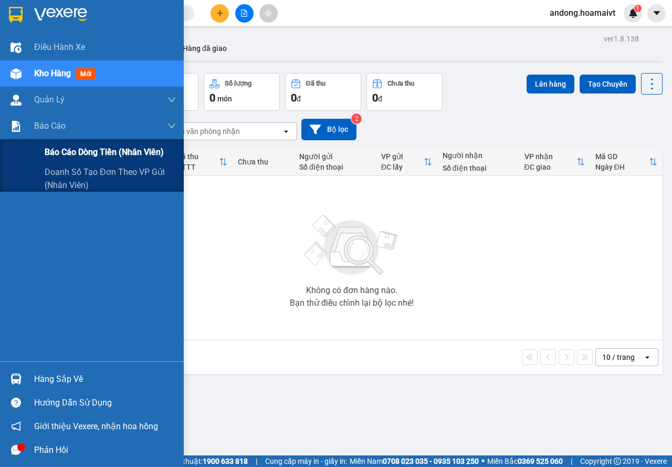
click at [70, 159] on div "Báo cáo dòng tiền (nhân viên)" at bounding box center [110, 152] width 131 height 26
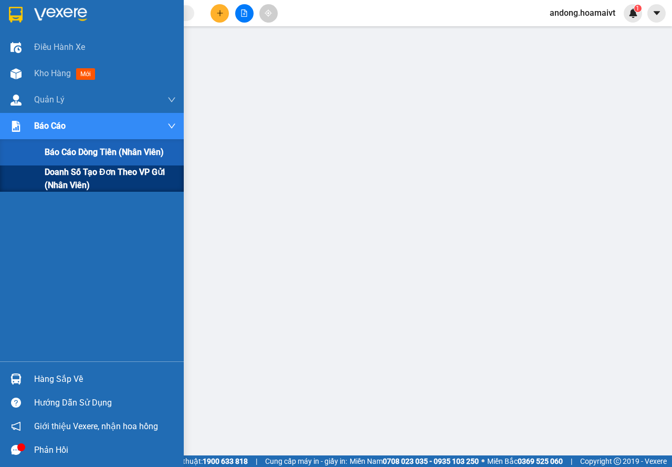
click at [76, 181] on span "Doanh số tạo đơn theo VP gửi (nhân viên)" at bounding box center [110, 178] width 131 height 26
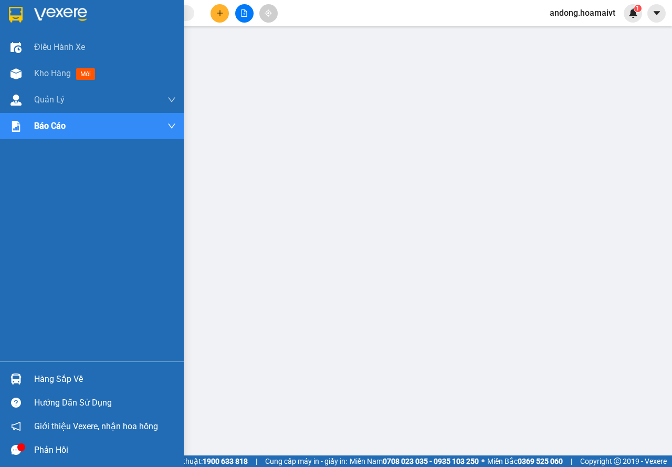
click at [24, 1] on div at bounding box center [92, 17] width 184 height 34
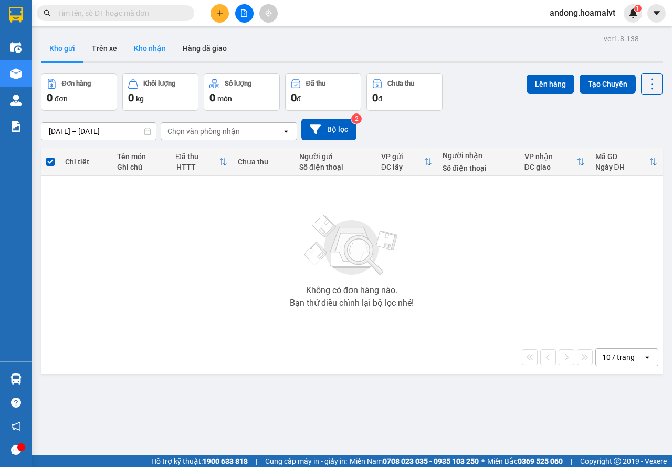
click at [155, 38] on button "Kho nhận" at bounding box center [149, 48] width 49 height 25
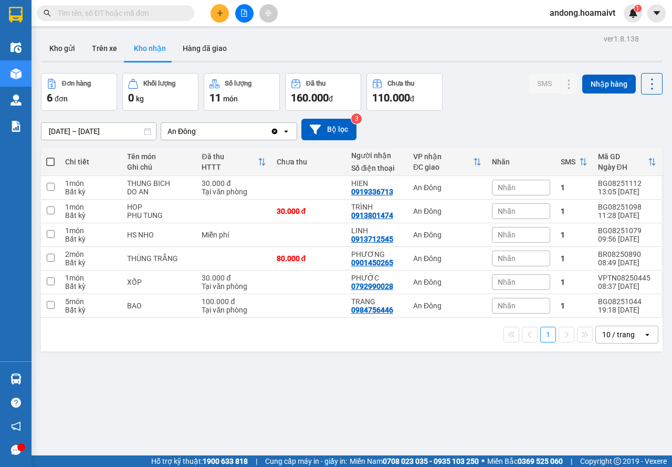
click at [79, 134] on input "14/08/2025 – 15/08/2025" at bounding box center [98, 131] width 114 height 17
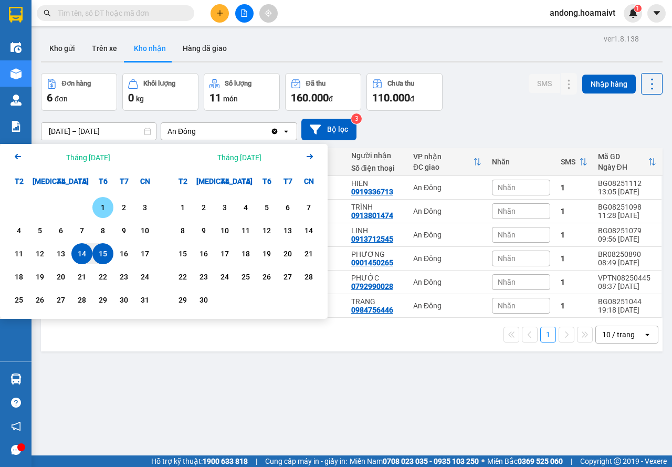
click at [102, 209] on div "1" at bounding box center [103, 207] width 15 height 13
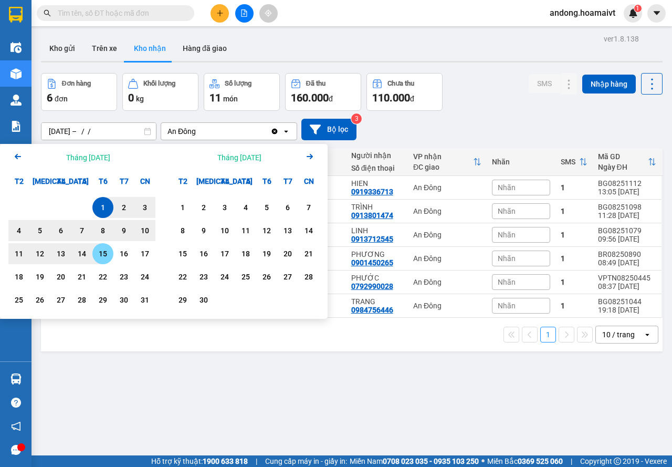
click at [98, 248] on div "15" at bounding box center [103, 253] width 15 height 13
type input "01/08/2025 – 15/08/2025"
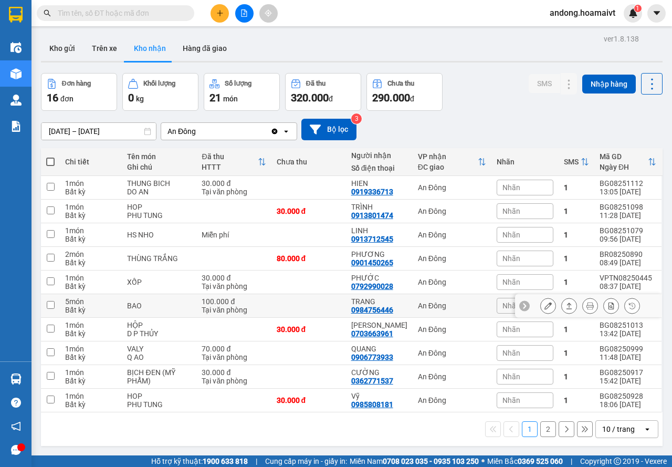
scroll to position [48, 0]
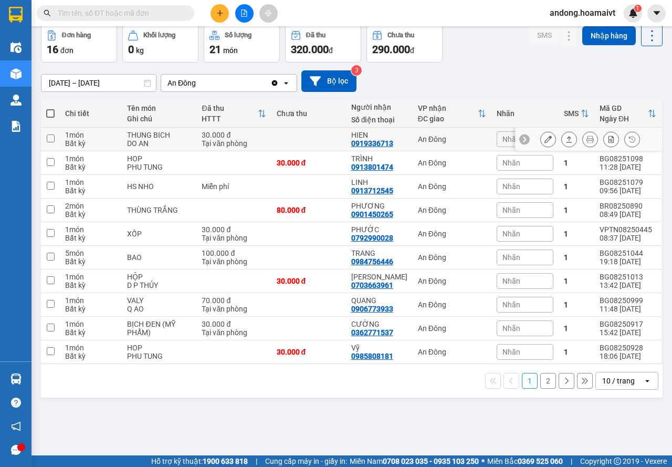
click at [565, 138] on icon at bounding box center [568, 138] width 7 height 7
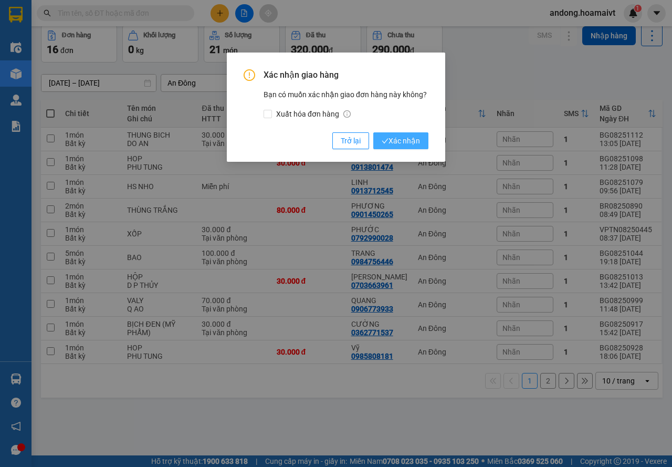
click at [401, 136] on span "Xác nhận" at bounding box center [401, 141] width 38 height 12
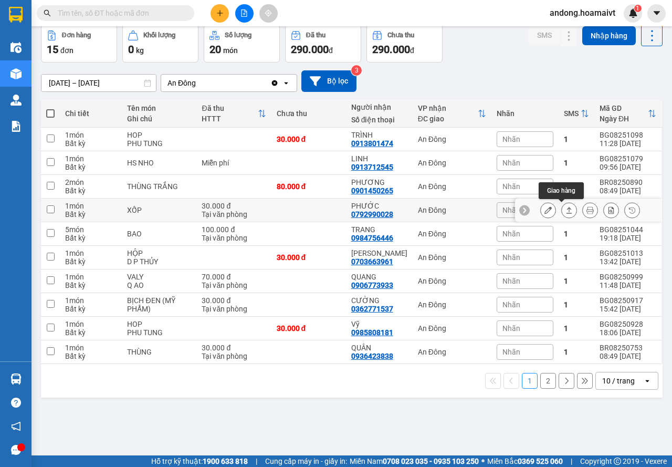
click at [565, 213] on icon at bounding box center [568, 209] width 7 height 7
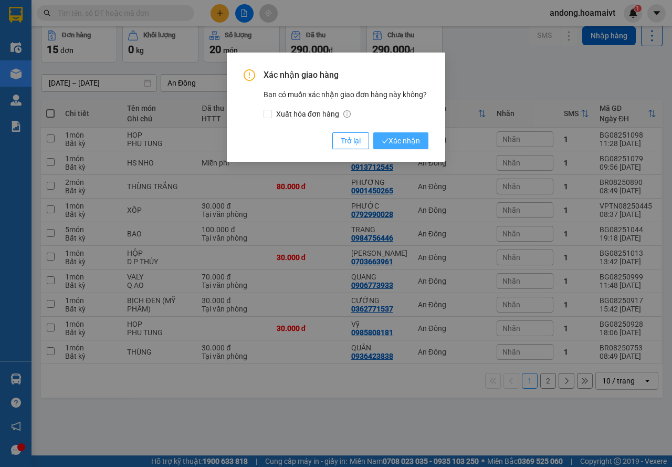
click at [388, 146] on span "Xác nhận" at bounding box center [401, 141] width 38 height 12
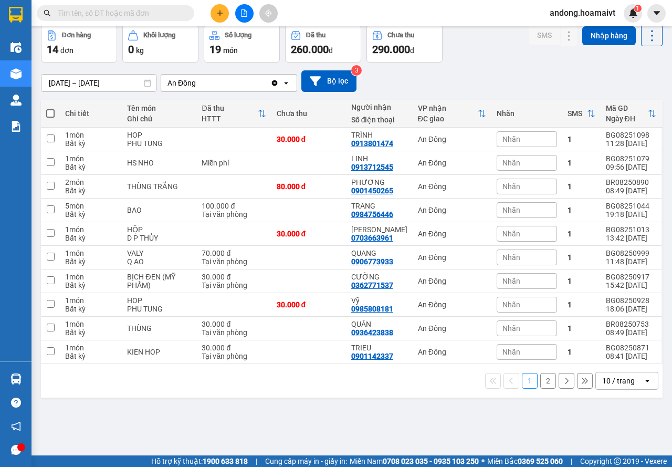
click at [102, 79] on input "01/08/2025 – 15/08/2025" at bounding box center [98, 83] width 114 height 17
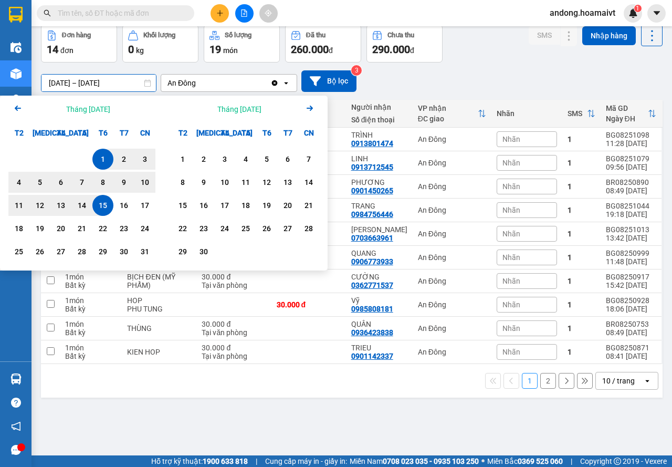
drag, startPoint x: 298, startPoint y: 402, endPoint x: 328, endPoint y: 409, distance: 30.9
click at [298, 402] on div "ver 1.8.138 Kho gửi Trên xe Kho nhận Hàng đã giao Đơn hàng 14 đơn Khối lượng 0 …" at bounding box center [352, 216] width 630 height 467
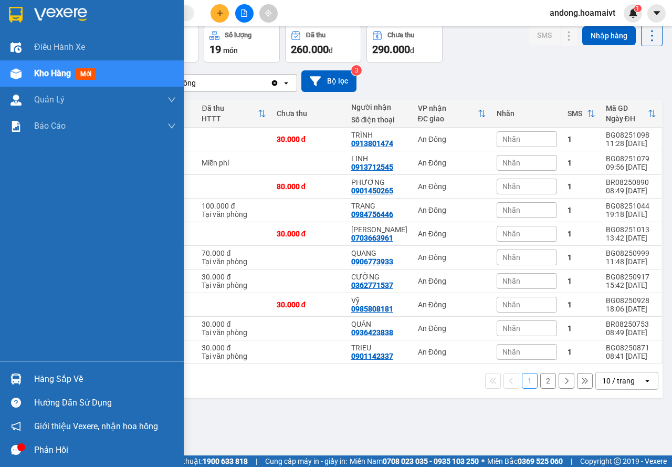
click at [23, 384] on div at bounding box center [16, 379] width 18 height 18
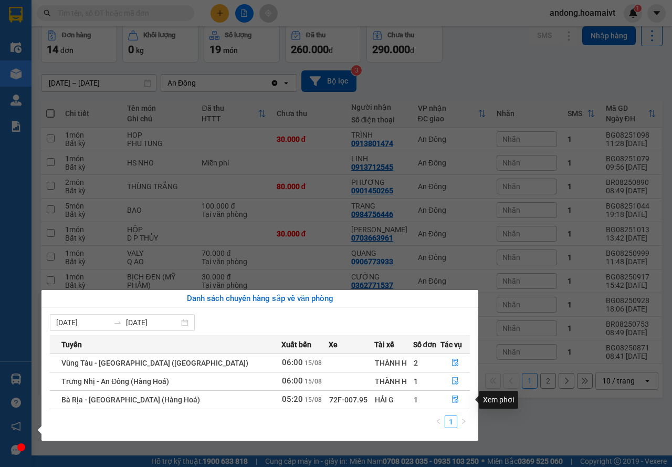
click at [498, 417] on section "Kết quả tìm kiếm ( 0 ) Bộ lọc No Data andong.hoamaivt 1 Điều hành xe Kho hàng m…" at bounding box center [336, 233] width 672 height 467
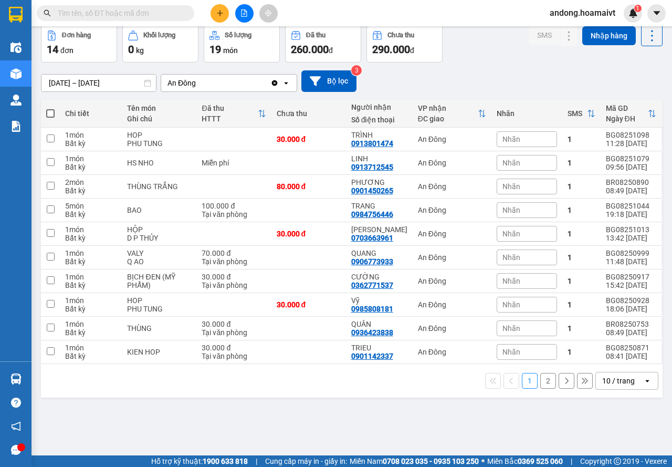
click at [543, 383] on button "2" at bounding box center [548, 381] width 16 height 16
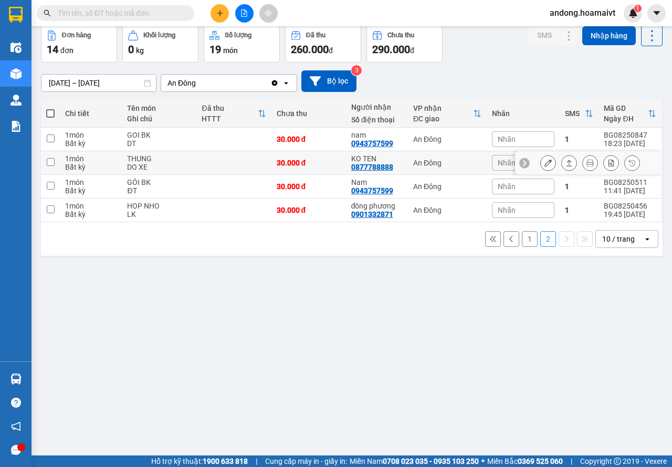
click at [419, 164] on div "An Đông" at bounding box center [447, 163] width 68 height 8
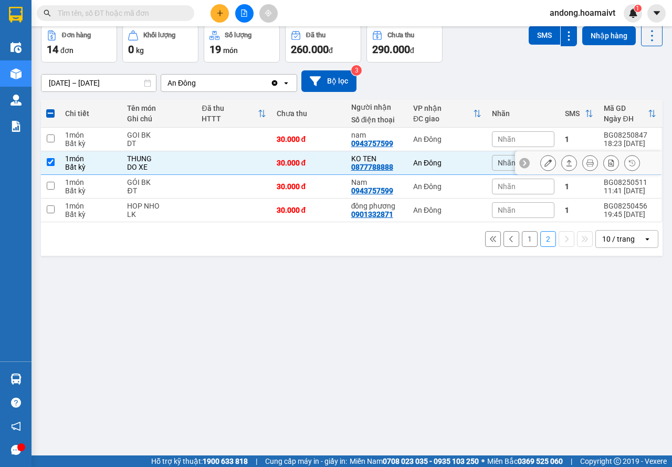
click at [436, 164] on div "An Đông" at bounding box center [447, 163] width 68 height 8
checkbox input "false"
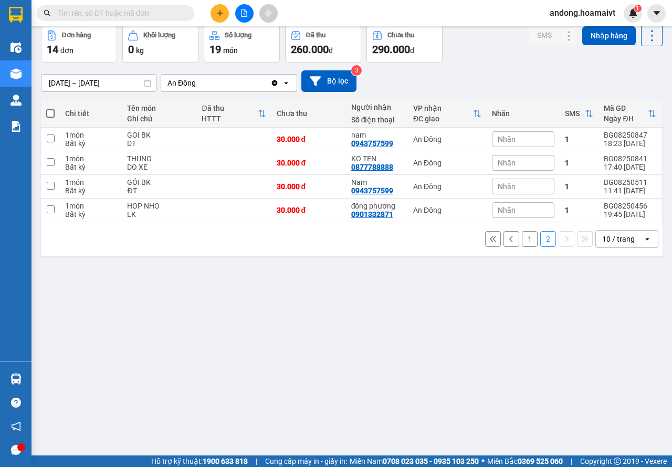
click at [522, 242] on button "1" at bounding box center [530, 239] width 16 height 16
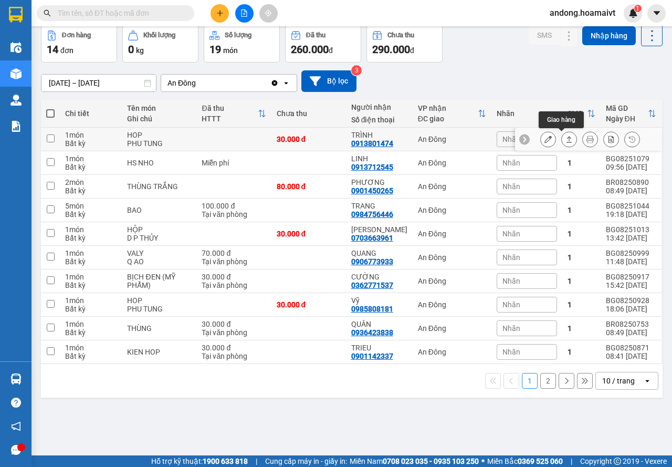
click at [565, 139] on icon at bounding box center [568, 138] width 7 height 7
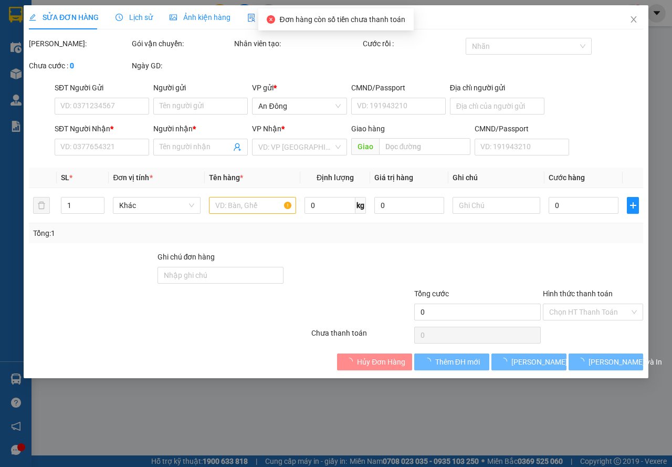
type input "0918004272"
type input "BÌNH"
type input "0913801474"
type input "TRÌNH"
type input "052094010595"
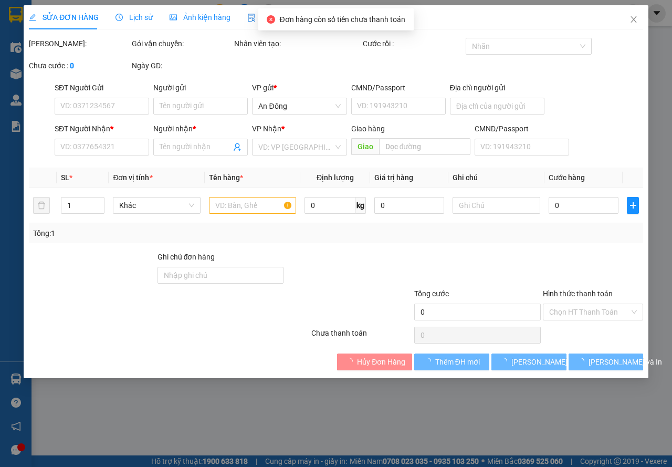
type input "30.000"
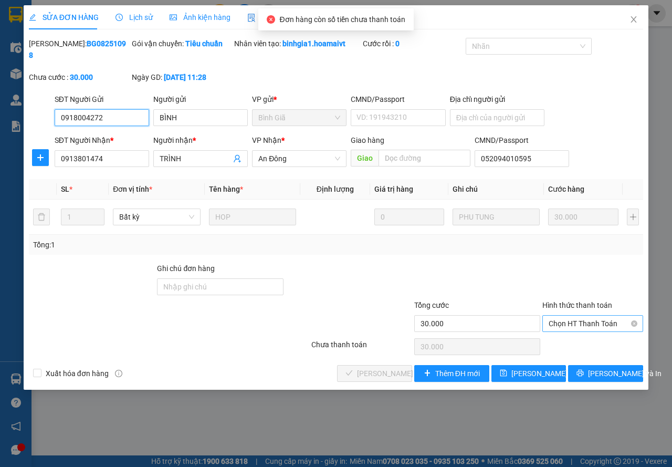
click at [574, 320] on span "Chọn HT Thanh Toán" at bounding box center [593, 323] width 88 height 16
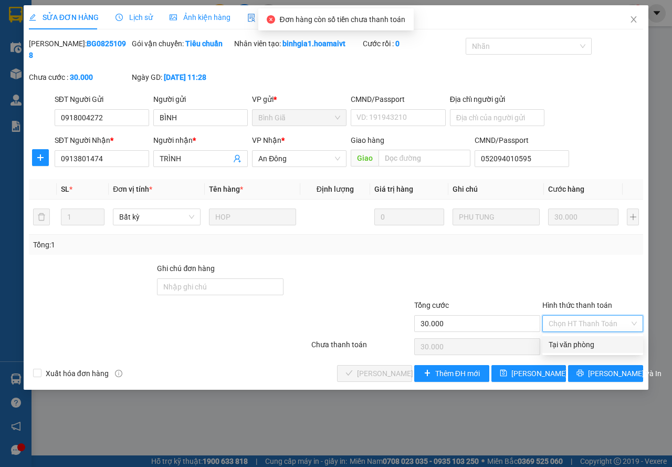
click at [576, 339] on div "Tại văn phòng" at bounding box center [593, 345] width 88 height 12
type input "0"
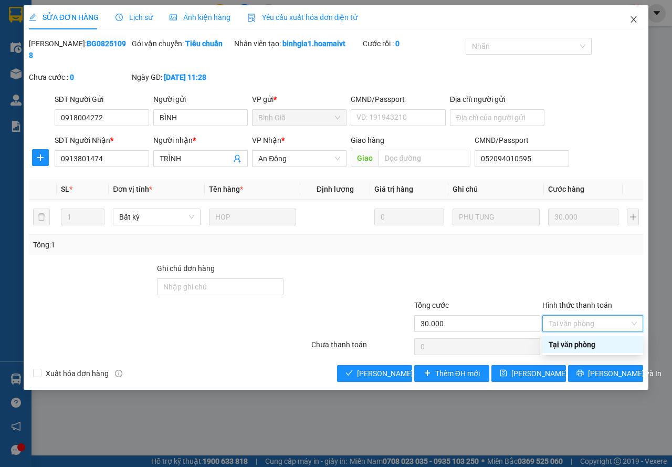
click at [637, 18] on icon "close" at bounding box center [633, 19] width 8 height 8
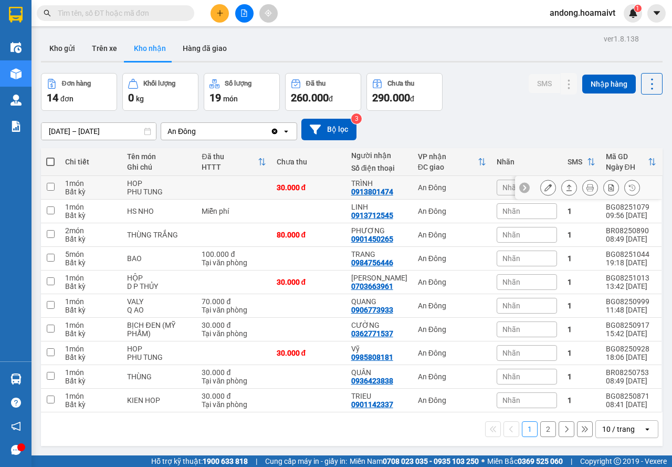
click at [418, 186] on div "An Đông" at bounding box center [452, 187] width 68 height 8
checkbox input "true"
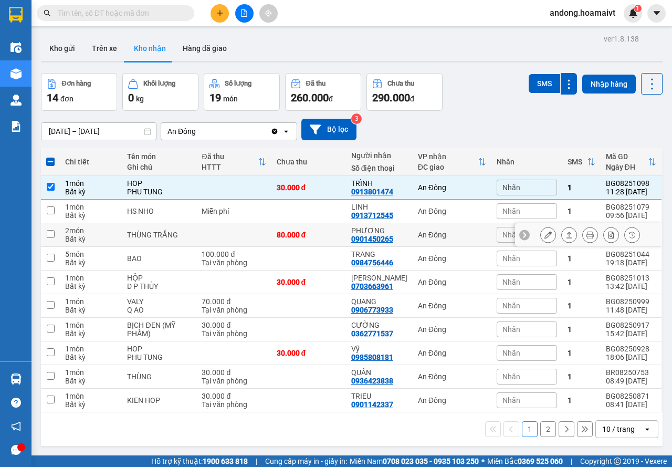
click at [419, 238] on div "An Đông" at bounding box center [452, 234] width 68 height 8
checkbox input "true"
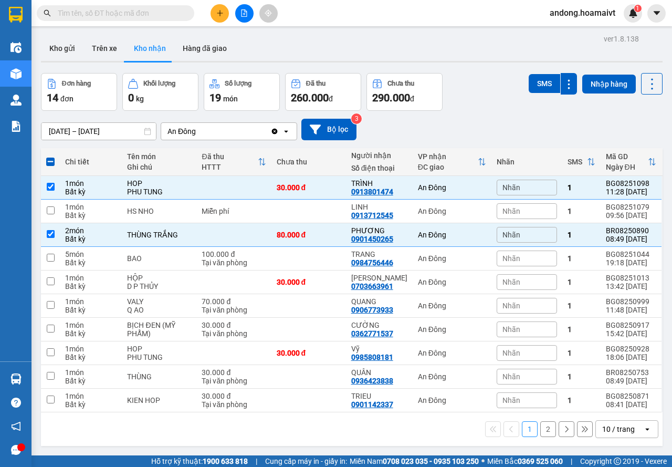
click at [541, 428] on button "2" at bounding box center [548, 429] width 16 height 16
checkbox input "false"
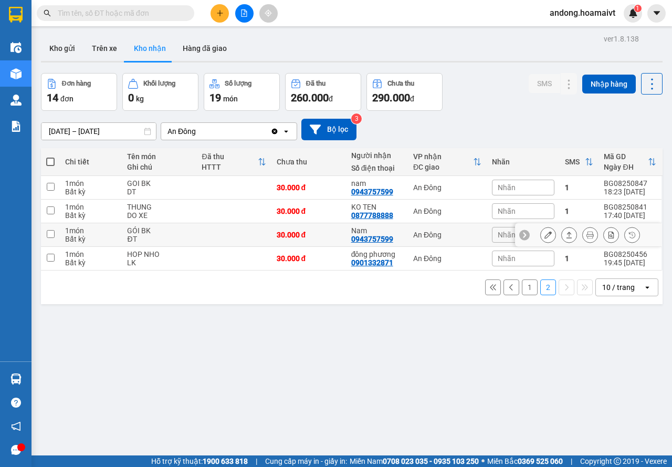
click at [450, 238] on div "An Đông" at bounding box center [447, 234] width 68 height 8
checkbox input "true"
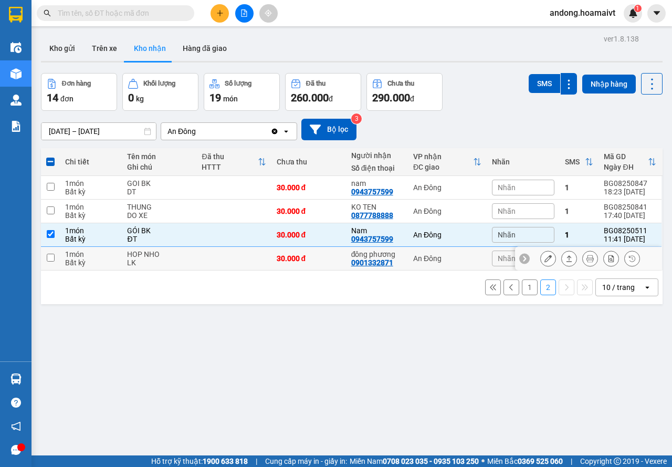
click at [448, 256] on div "An Đông" at bounding box center [447, 258] width 68 height 8
checkbox input "true"
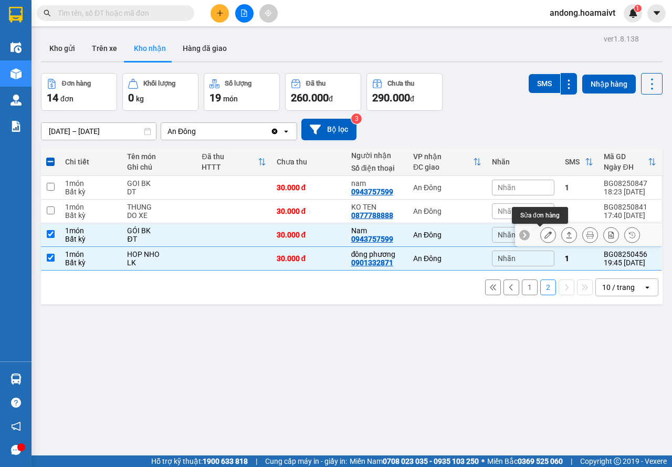
click at [544, 235] on icon at bounding box center [547, 234] width 7 height 7
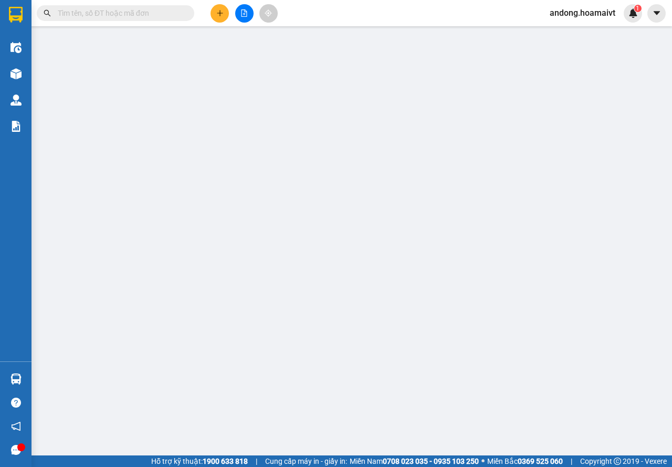
type input "0826772222"
type input "Cường"
type input "0943757599"
type input "Nam"
type input "079210017492"
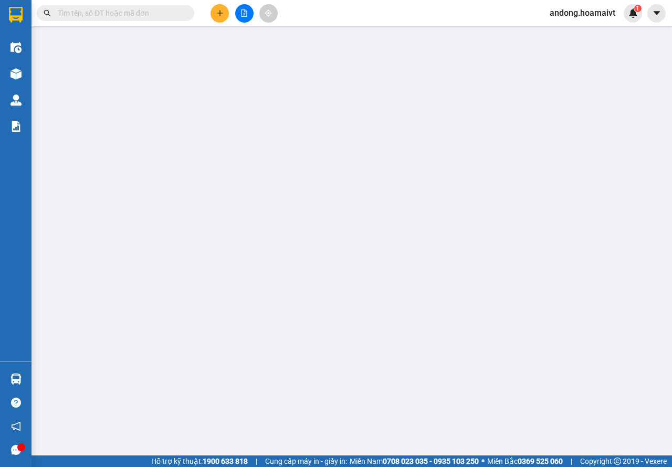
type input "30.000"
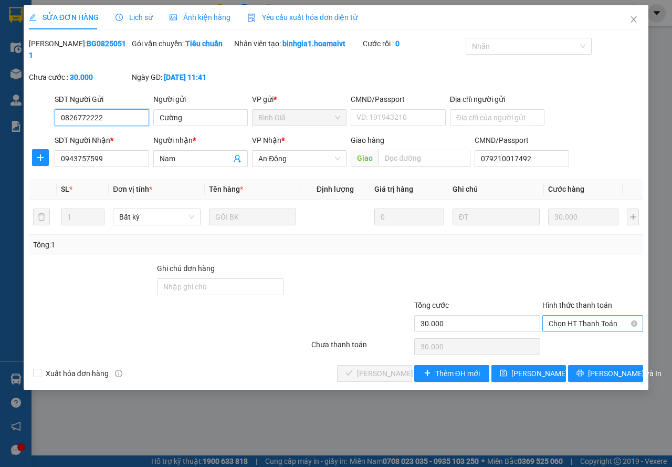
click at [583, 318] on span "Chọn HT Thanh Toán" at bounding box center [593, 323] width 88 height 16
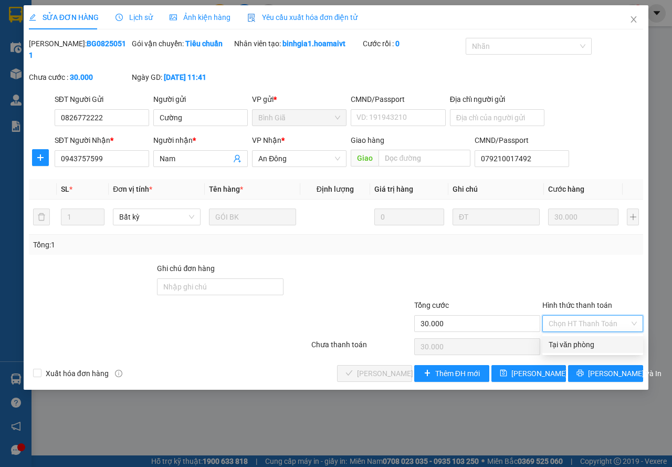
click at [567, 341] on div "Tại văn phòng" at bounding box center [593, 345] width 88 height 12
type input "0"
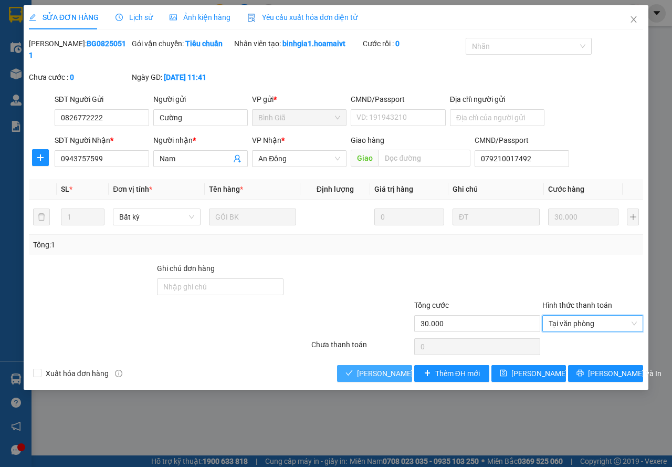
click at [390, 372] on span "Lưu và Giao hàng" at bounding box center [407, 373] width 101 height 12
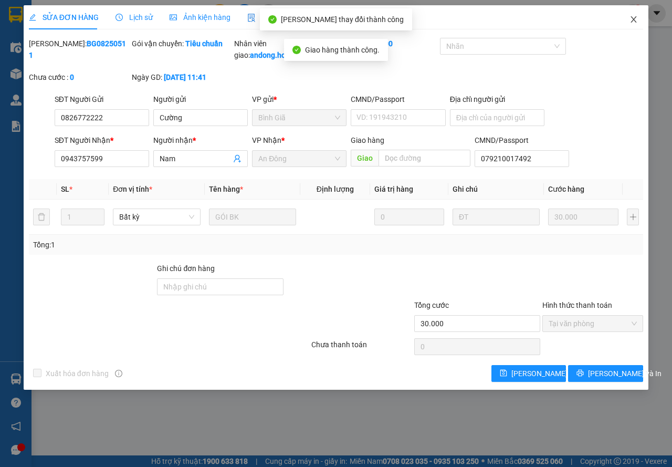
click at [635, 19] on icon "close" at bounding box center [634, 19] width 6 height 6
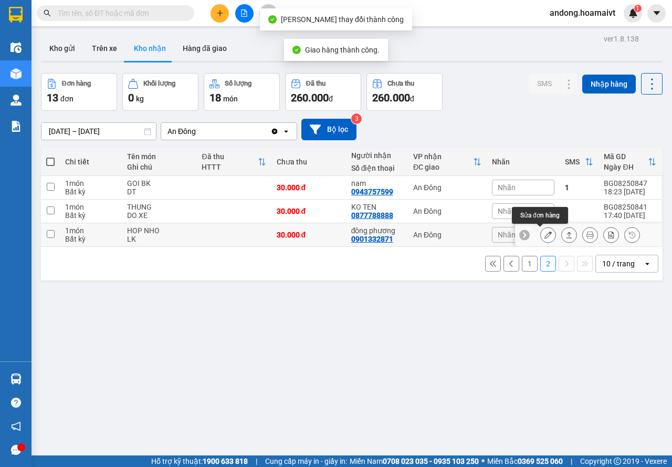
click at [544, 236] on icon at bounding box center [547, 234] width 7 height 7
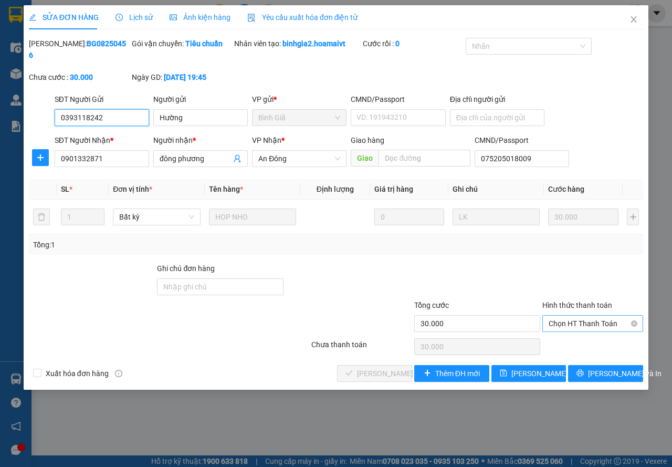
click at [589, 317] on span "Chọn HT Thanh Toán" at bounding box center [593, 323] width 88 height 16
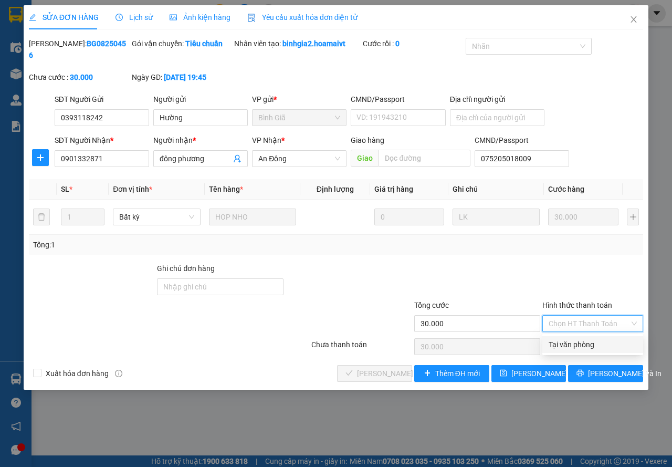
click at [582, 344] on div "Tại văn phòng" at bounding box center [593, 345] width 88 height 12
type input "0"
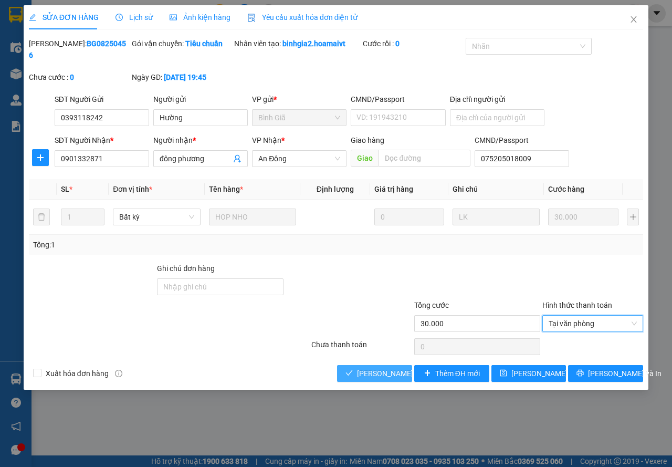
click at [401, 374] on span "Lưu và Giao hàng" at bounding box center [407, 373] width 101 height 12
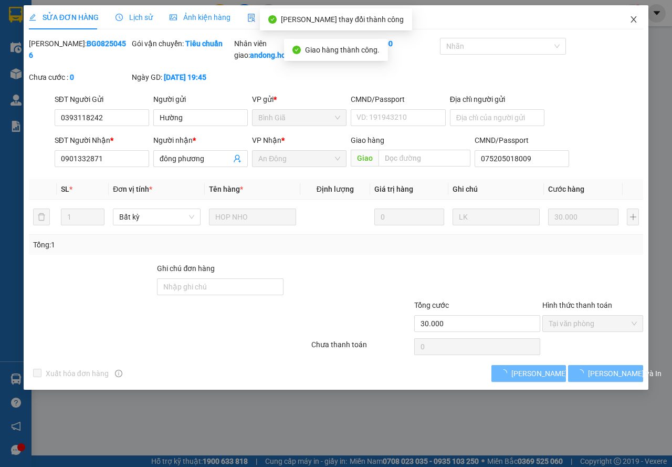
click at [636, 23] on icon "close" at bounding box center [633, 19] width 8 height 8
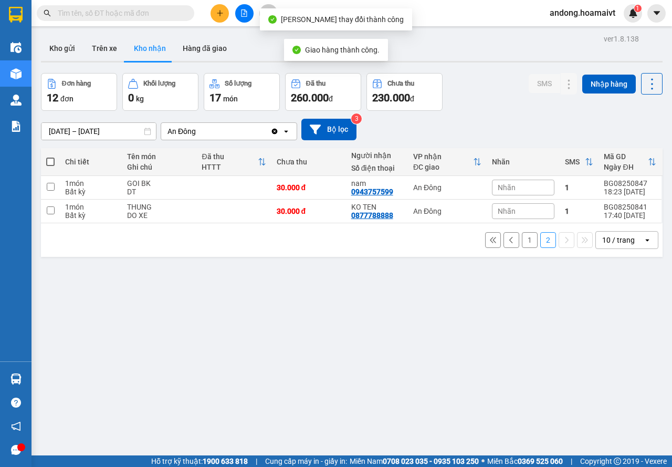
click at [522, 242] on button "1" at bounding box center [530, 240] width 16 height 16
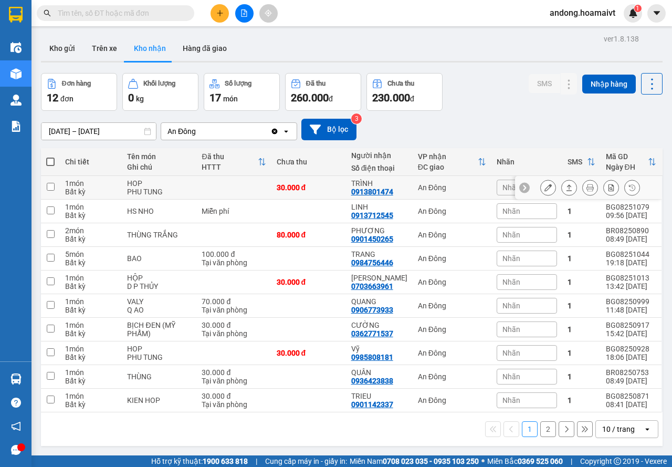
click at [544, 185] on icon at bounding box center [547, 187] width 7 height 7
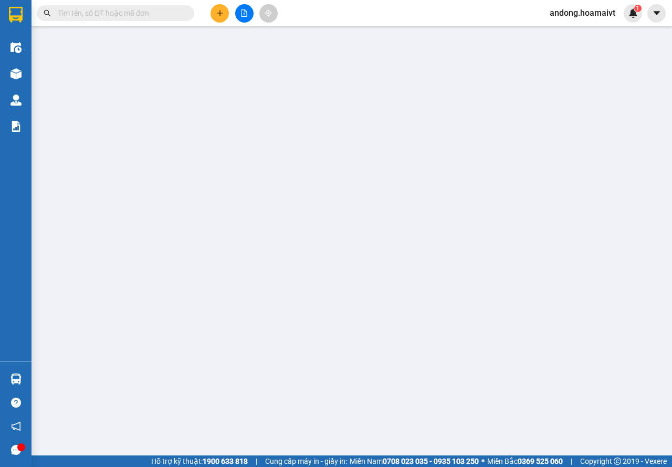
type input "0918004272"
type input "BÌNH"
type input "0913801474"
type input "TRÌNH"
type input "052094010595"
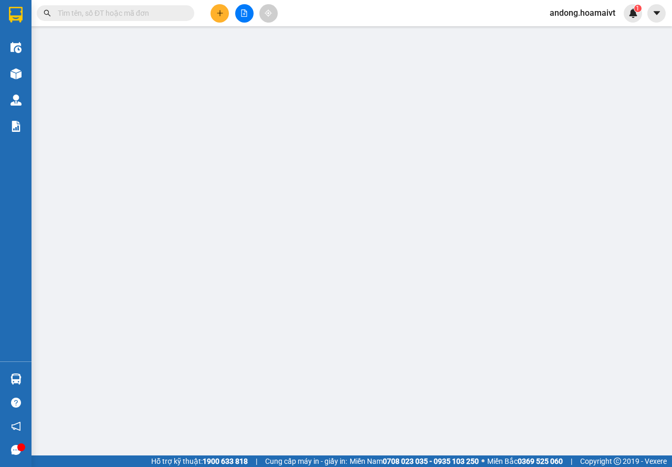
type input "30.000"
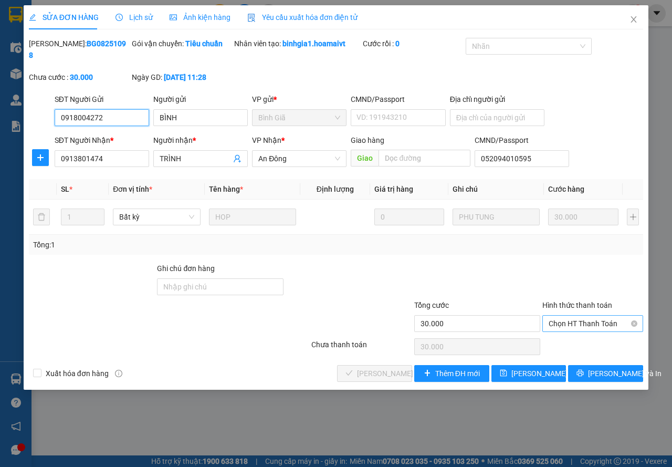
click at [564, 323] on span "Chọn HT Thanh Toán" at bounding box center [593, 323] width 88 height 16
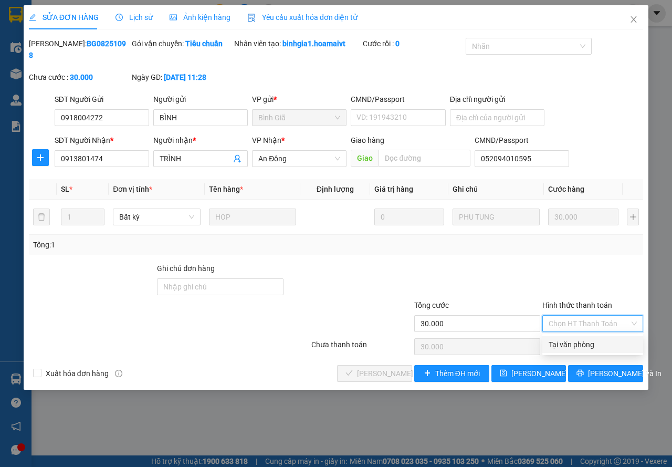
click at [567, 345] on div "Tại văn phòng" at bounding box center [593, 345] width 88 height 12
type input "0"
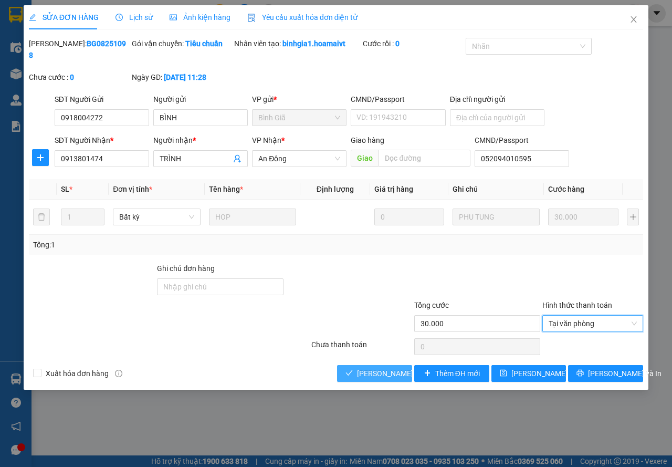
click at [383, 372] on span "Lưu và Giao hàng" at bounding box center [407, 373] width 101 height 12
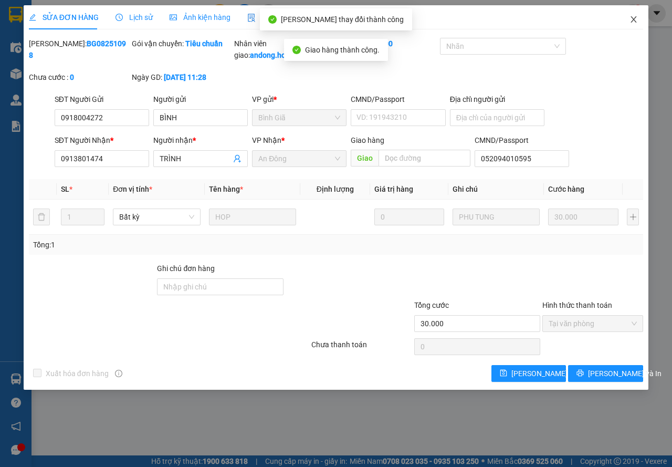
click at [636, 18] on icon "close" at bounding box center [633, 19] width 8 height 8
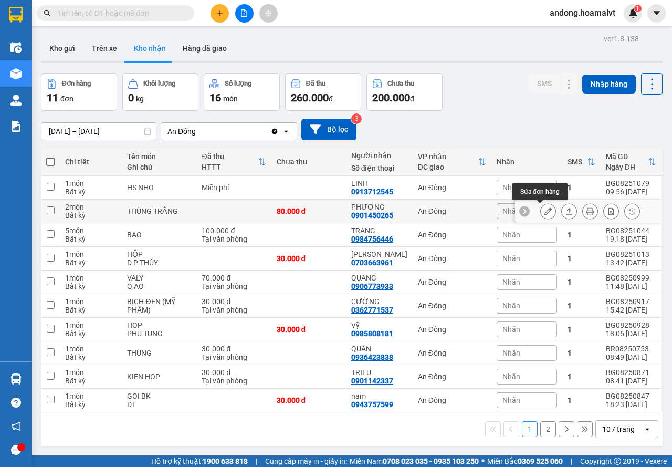
click at [544, 211] on icon at bounding box center [547, 210] width 7 height 7
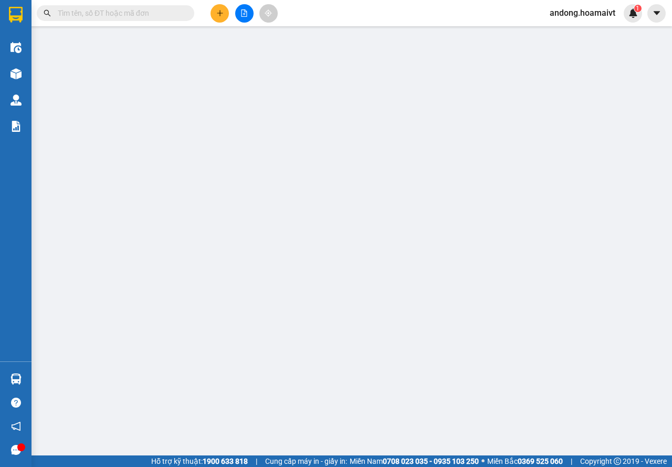
type input "0971682213"
type input "hang"
type input "077091008598"
type input "0901450265"
type input "PHƯƠNG"
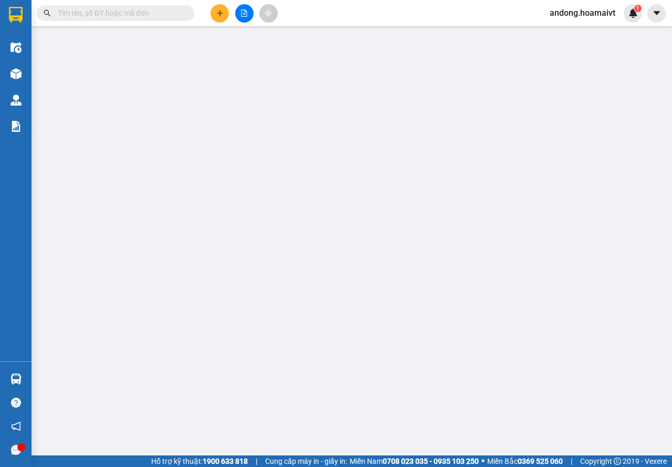
type input "80.000"
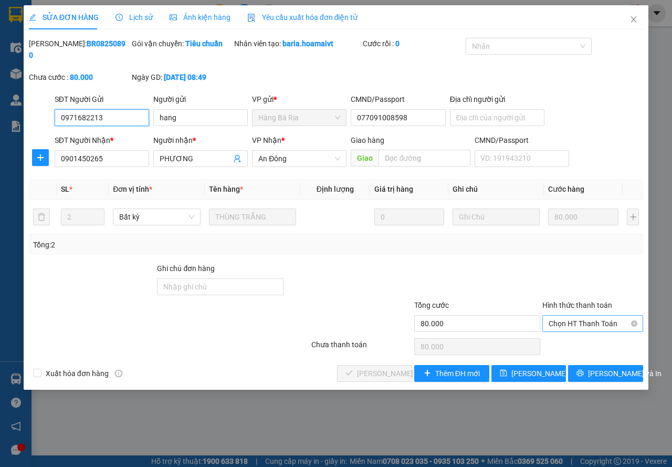
click at [573, 323] on span "Chọn HT Thanh Toán" at bounding box center [593, 323] width 88 height 16
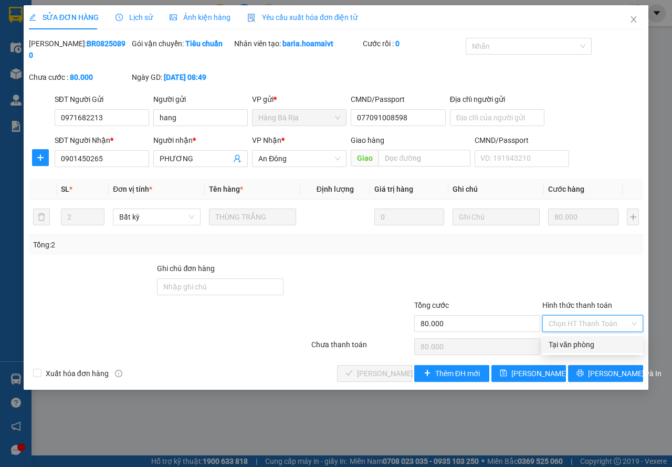
click at [564, 346] on div "Tại văn phòng" at bounding box center [593, 345] width 88 height 12
type input "0"
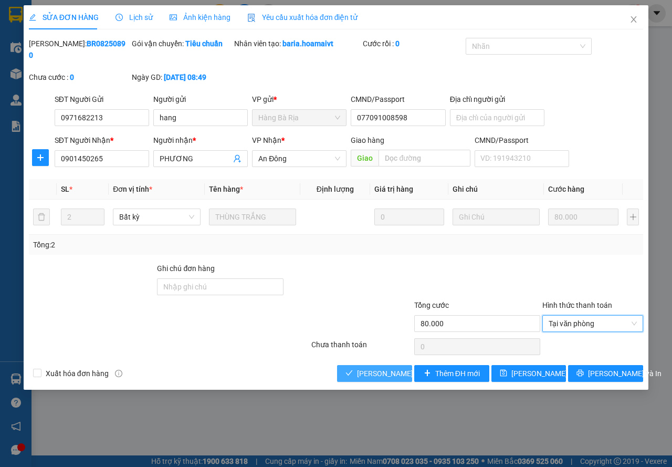
click at [373, 372] on span "Lưu và Giao hàng" at bounding box center [407, 373] width 101 height 12
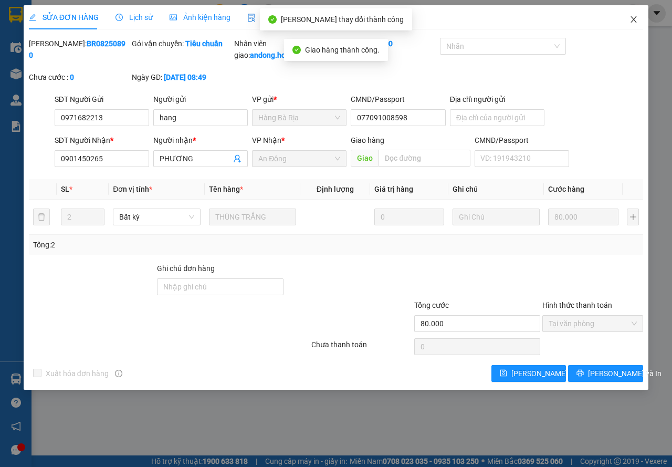
click at [638, 18] on span "Close" at bounding box center [633, 19] width 29 height 29
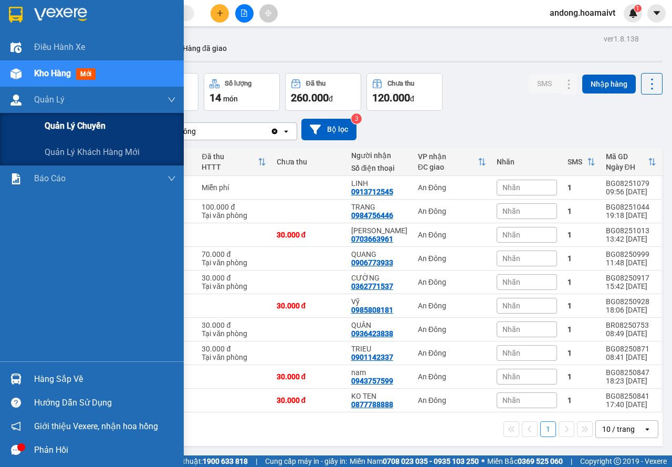
click at [86, 127] on span "Quản lý chuyến" at bounding box center [75, 125] width 61 height 13
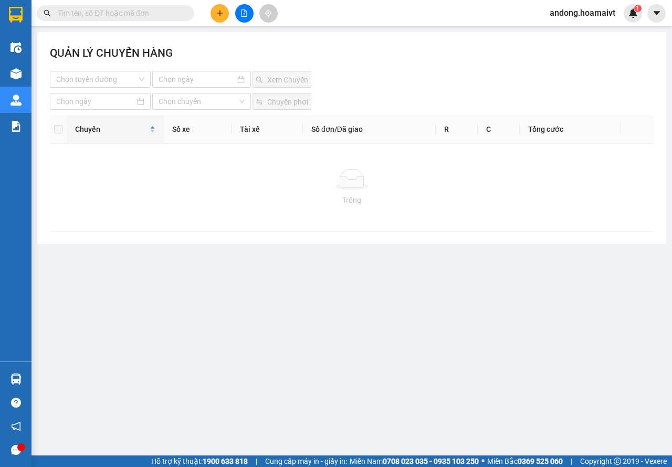
click at [102, 70] on div "QUẢN LÝ CHUYẾN HÀNG" at bounding box center [352, 58] width 604 height 26
drag, startPoint x: 104, startPoint y: 72, endPoint x: 101, endPoint y: 78, distance: 7.0
click at [104, 72] on input "search" at bounding box center [96, 79] width 81 height 16
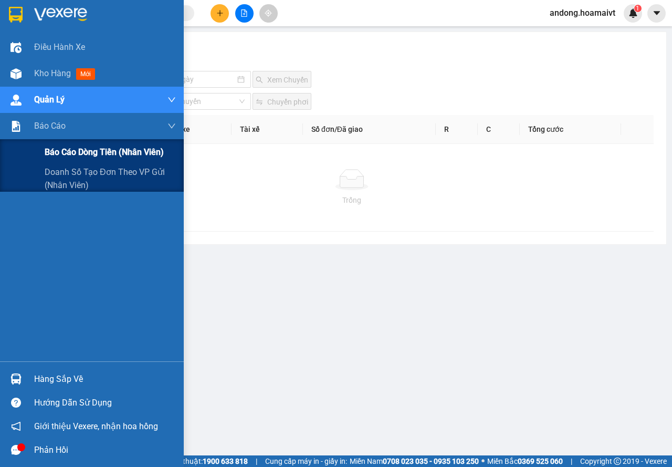
click at [19, 142] on div "Báo cáo dòng tiền (nhân viên)" at bounding box center [92, 152] width 184 height 26
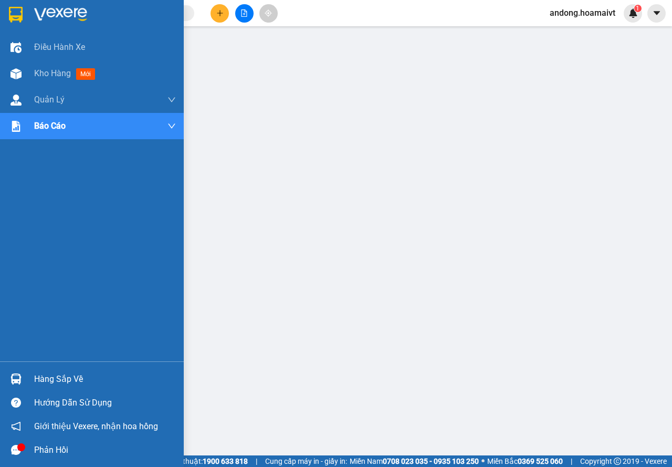
click at [7, 6] on div at bounding box center [16, 14] width 18 height 18
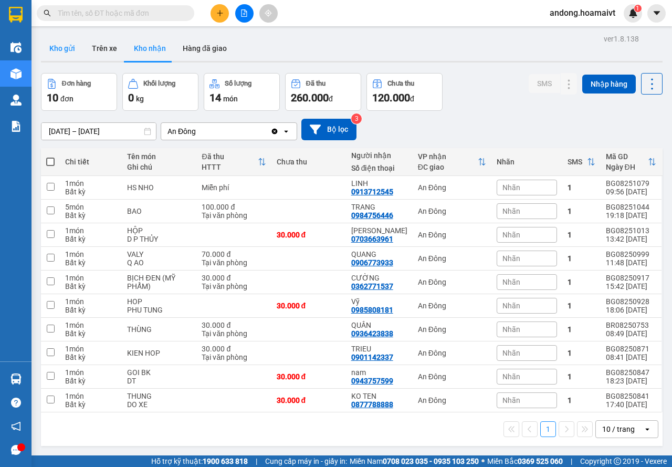
click at [53, 53] on button "Kho gửi" at bounding box center [62, 48] width 43 height 25
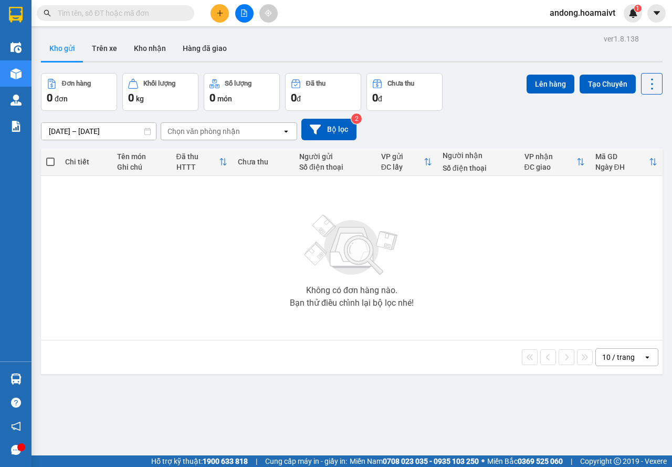
click at [480, 288] on div "Không có đơn hàng nào. Bạn thử điều chỉnh lại bộ lọc nhé!" at bounding box center [351, 257] width 611 height 157
click at [220, 17] on button at bounding box center [220, 13] width 18 height 18
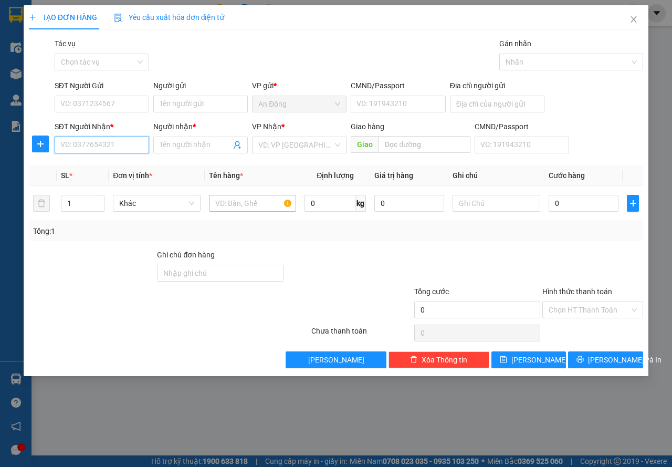
click at [119, 142] on input "SĐT Người Nhận *" at bounding box center [102, 144] width 94 height 17
type input "0338269871"
click at [630, 22] on icon "close" at bounding box center [633, 19] width 8 height 8
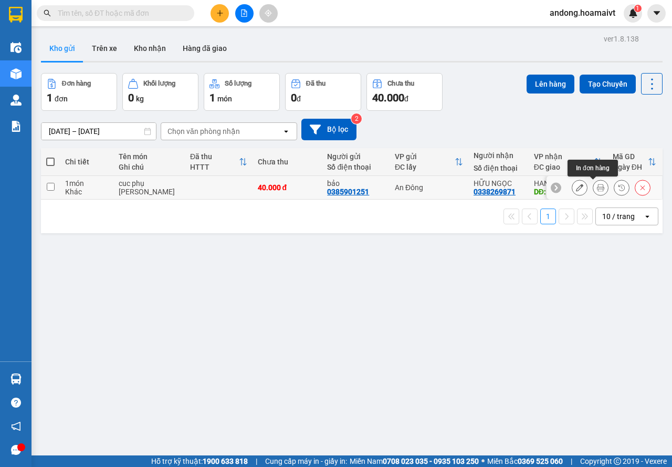
click at [597, 189] on icon at bounding box center [600, 187] width 7 height 7
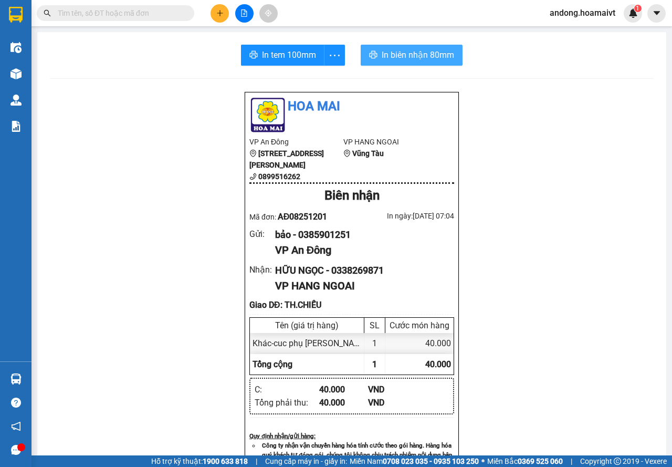
click at [413, 56] on span "In biên nhận 80mm" at bounding box center [418, 54] width 72 height 13
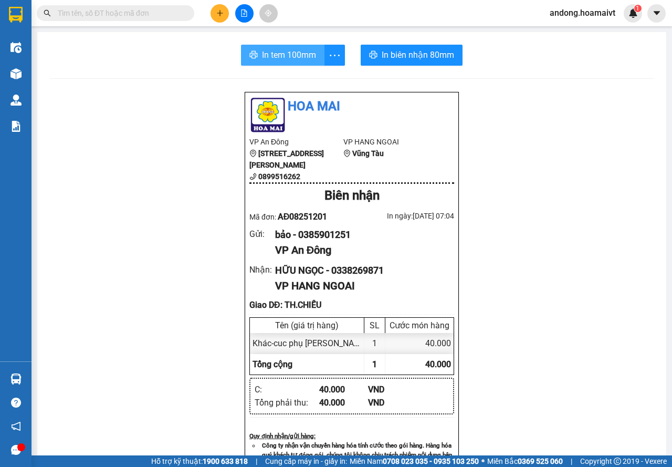
click at [281, 55] on span "In tem 100mm" at bounding box center [289, 54] width 54 height 13
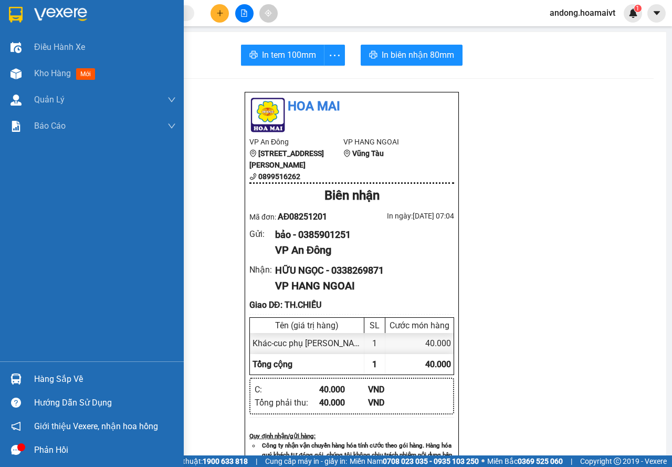
click at [8, 374] on div at bounding box center [16, 379] width 18 height 18
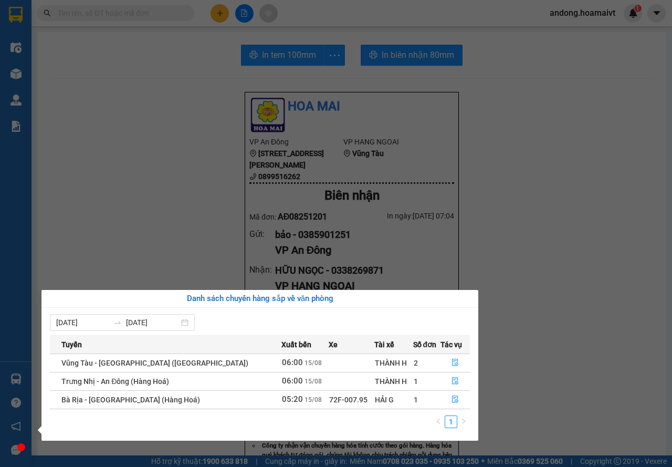
click at [105, 222] on section "Kết quả tìm kiếm ( 0 ) Bộ lọc No Data andong.hoamaivt 1 Điều hành xe Kho hàng m…" at bounding box center [336, 233] width 672 height 467
